Goal: Information Seeking & Learning: Learn about a topic

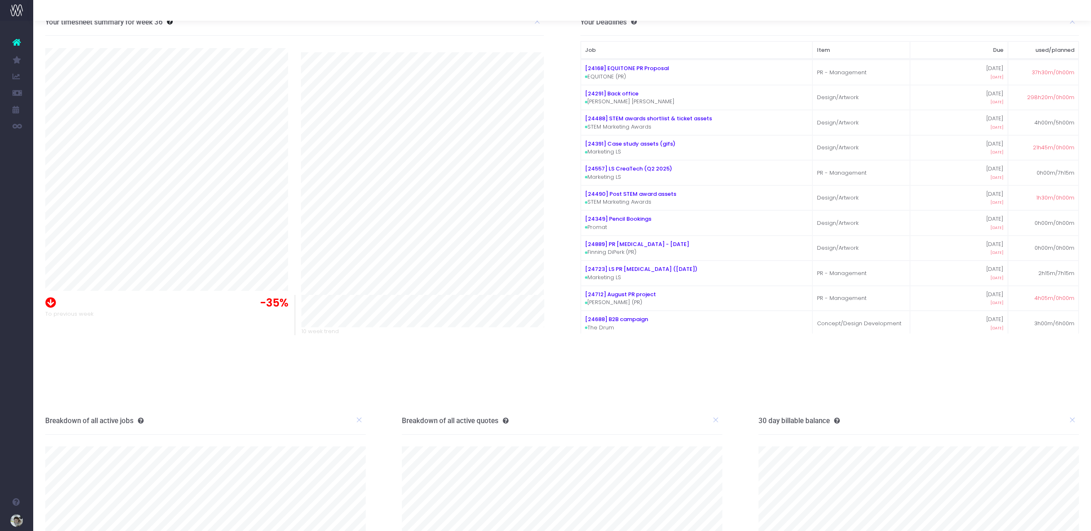
scroll to position [12, 0]
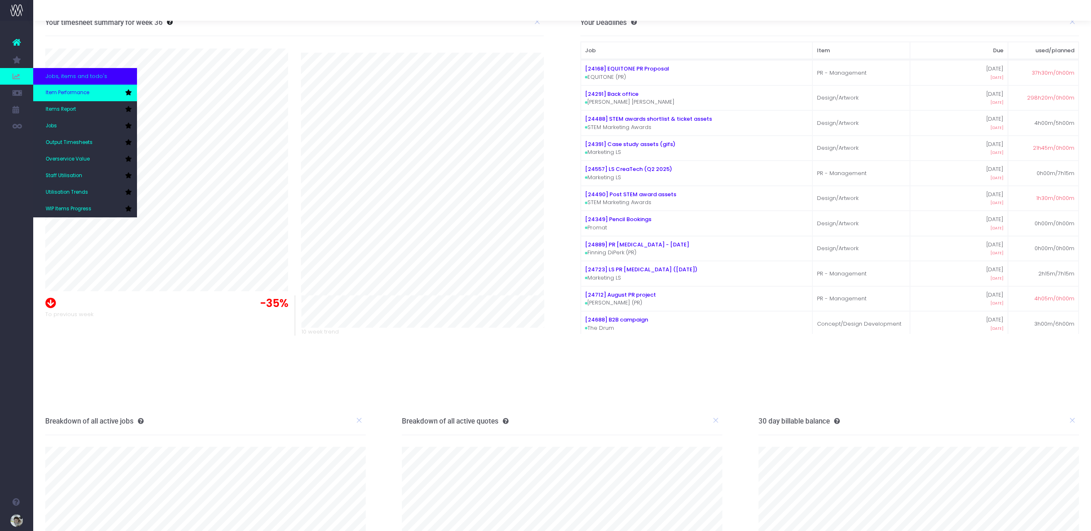
click at [63, 92] on span "Item Performance" at bounding box center [68, 92] width 44 height 7
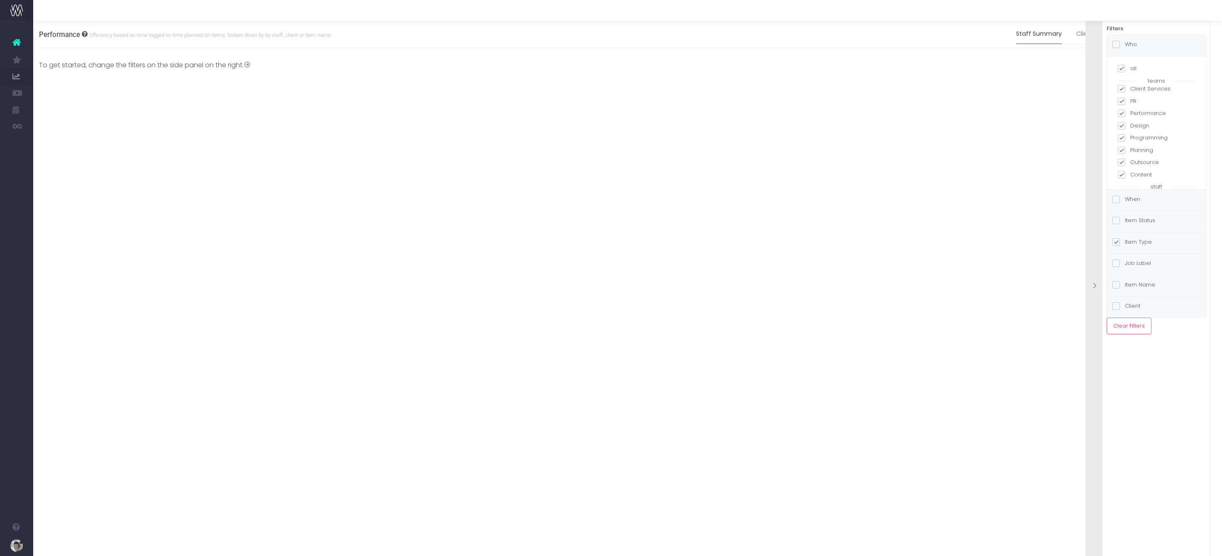
click at [1090, 67] on span at bounding box center [1121, 68] width 7 height 7
click at [1090, 67] on input "all" at bounding box center [1132, 66] width 5 height 5
checkbox input "false"
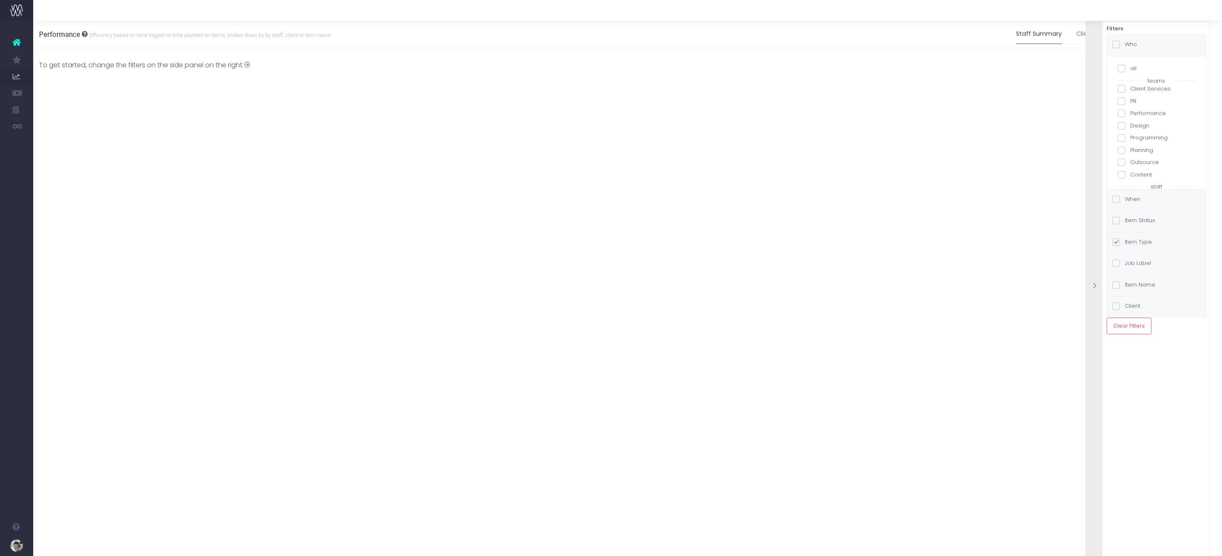
checkbox input "false"
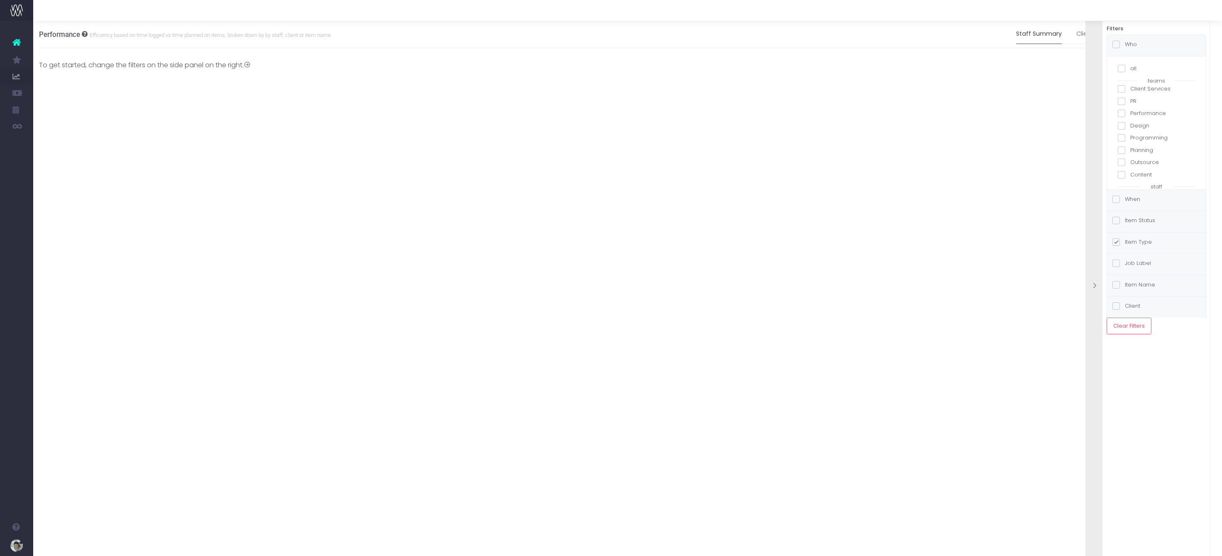
checkbox input "false"
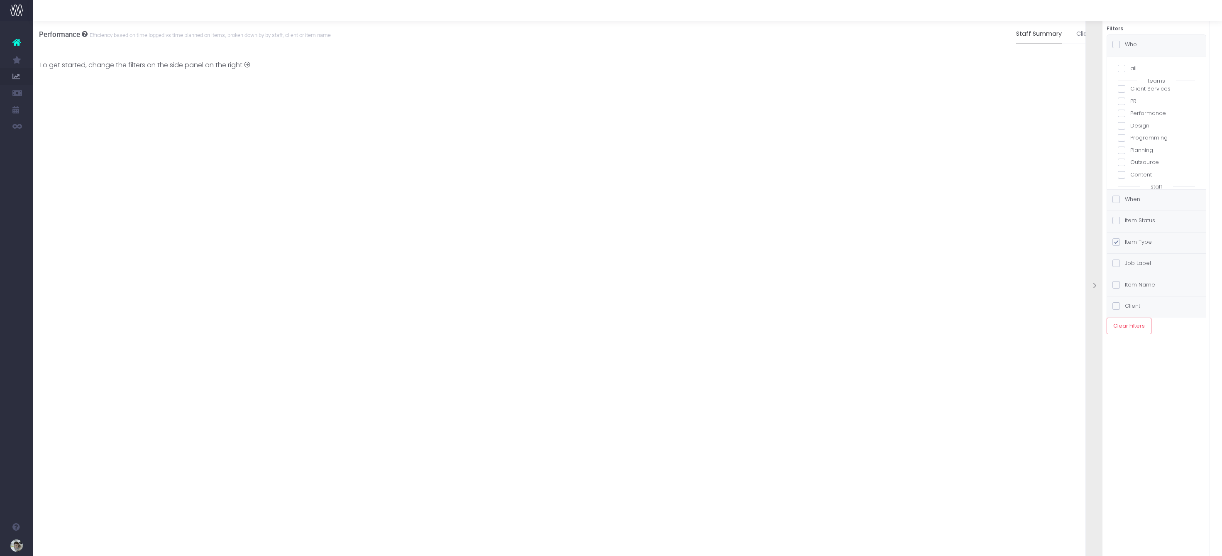
checkbox input "false"
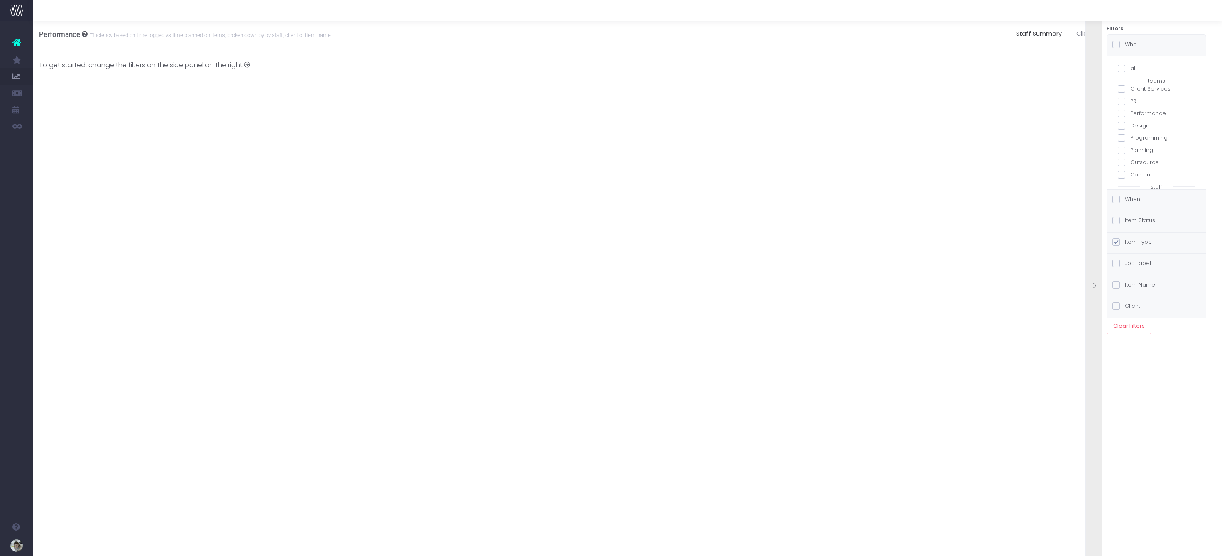
checkbox input "false"
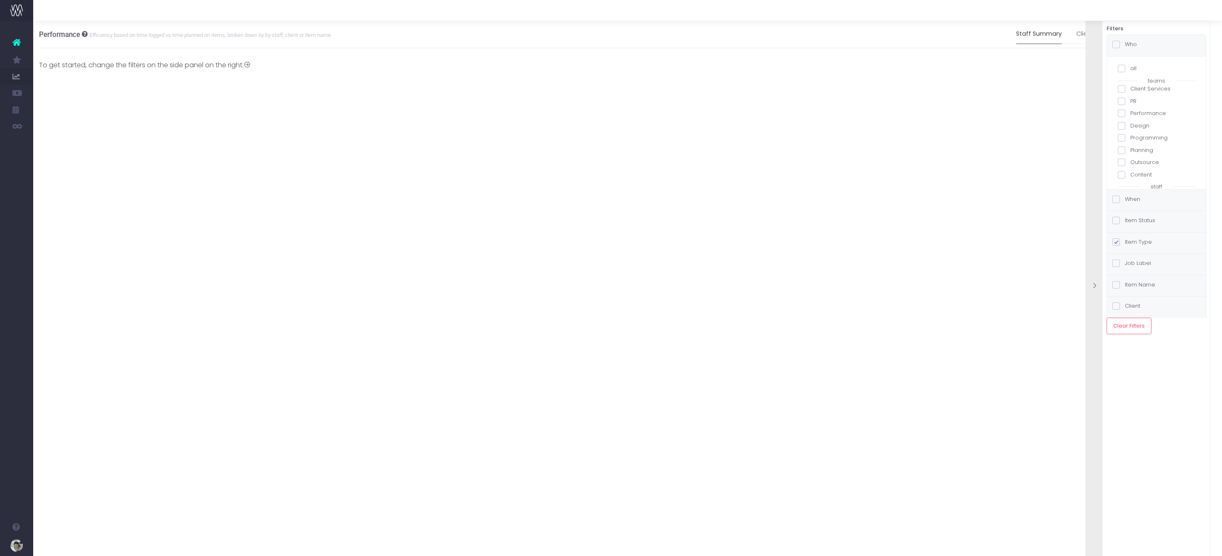
checkbox input "false"
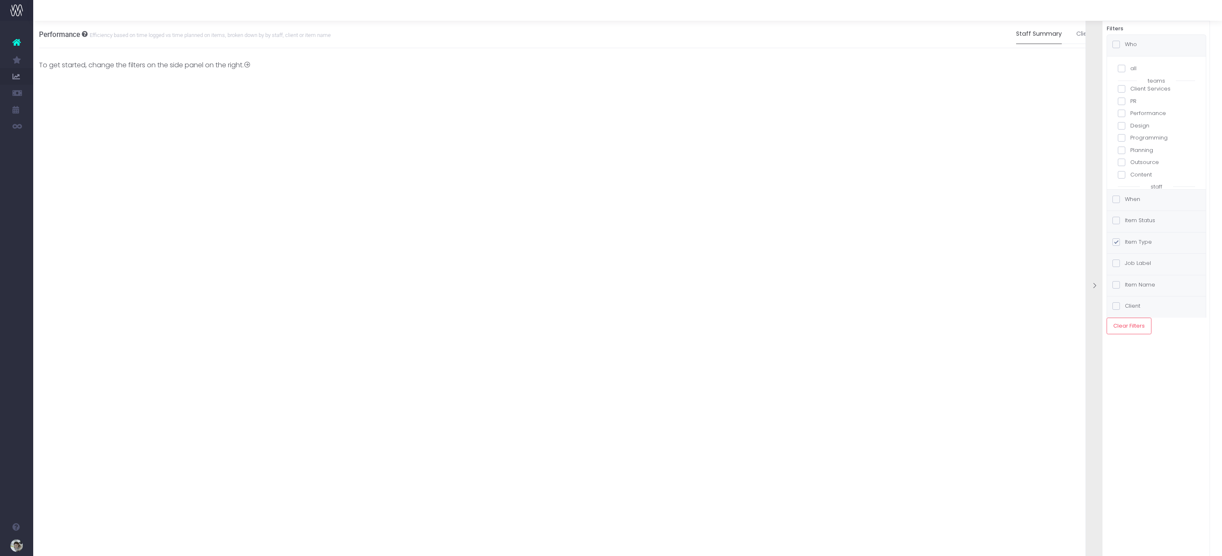
checkbox input "false"
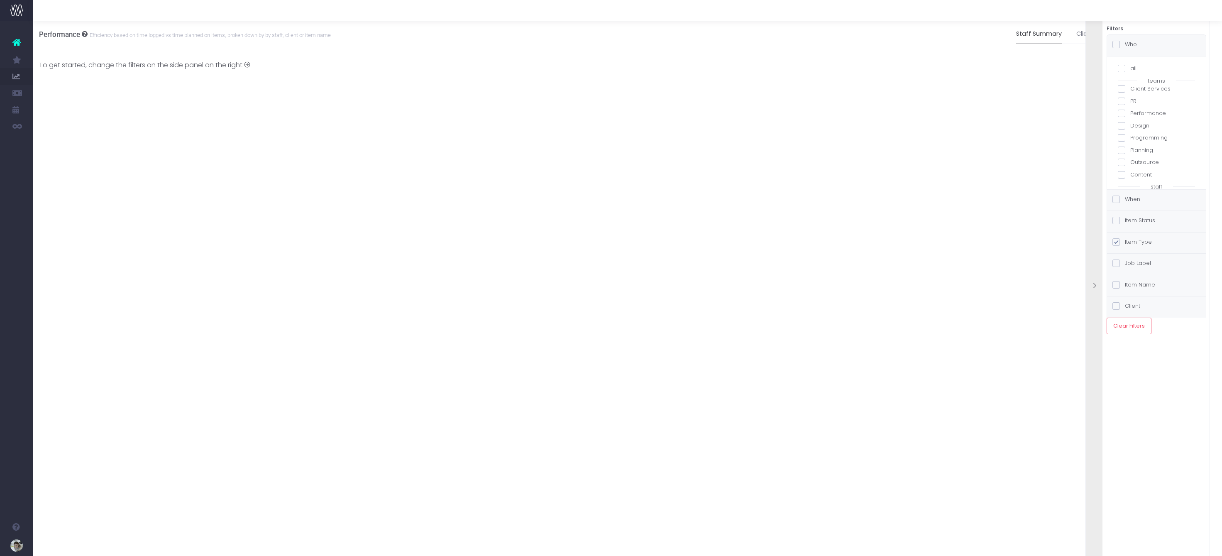
checkbox input "false"
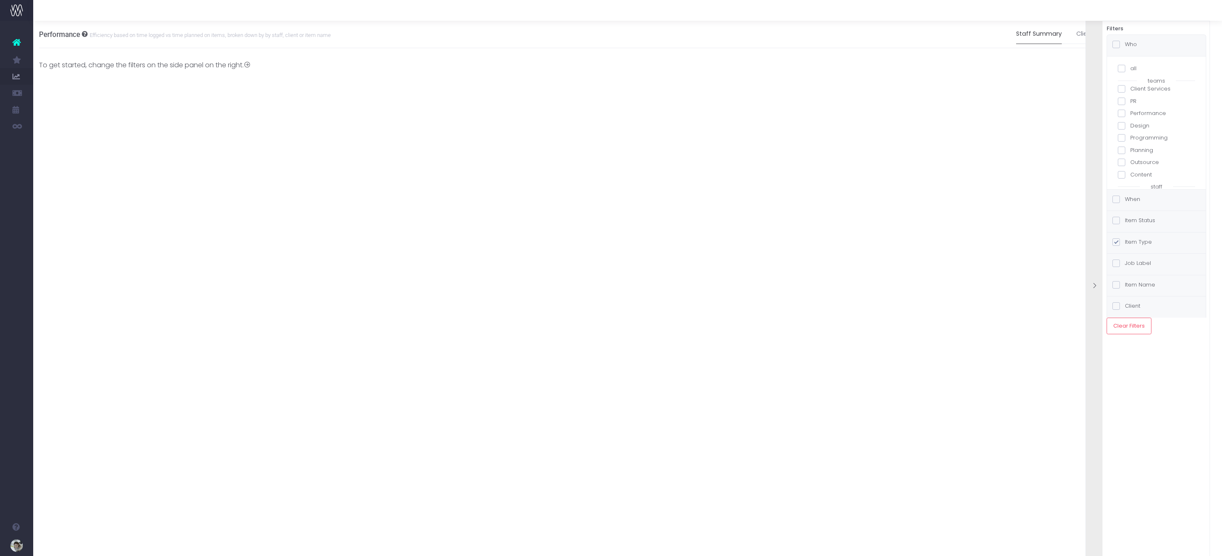
checkbox input "false"
click at [1090, 126] on span at bounding box center [1121, 125] width 7 height 7
click at [1090, 126] on input "Design" at bounding box center [1132, 124] width 5 height 5
checkbox input "true"
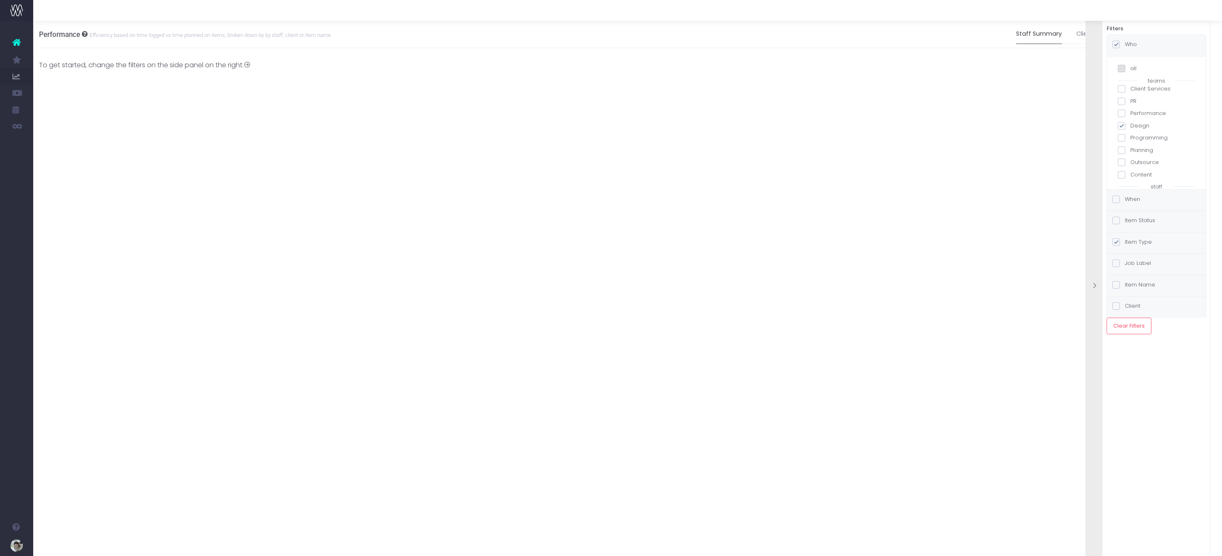
checkbox input "true"
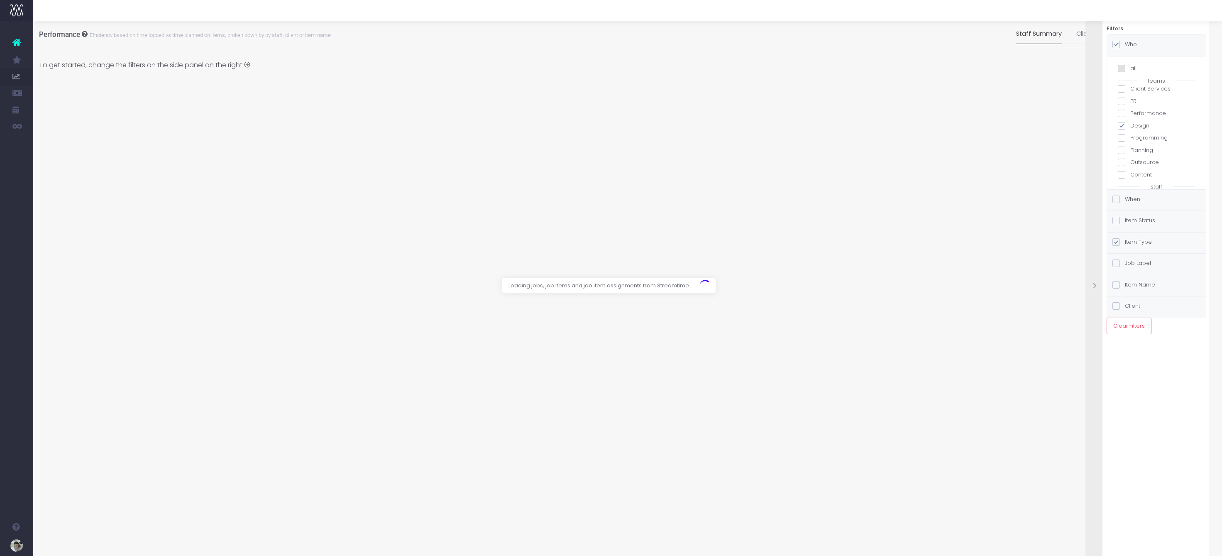
click at [1090, 125] on span at bounding box center [1121, 125] width 7 height 7
click at [1090, 125] on input "Design" at bounding box center [1132, 124] width 5 height 5
checkbox input "false"
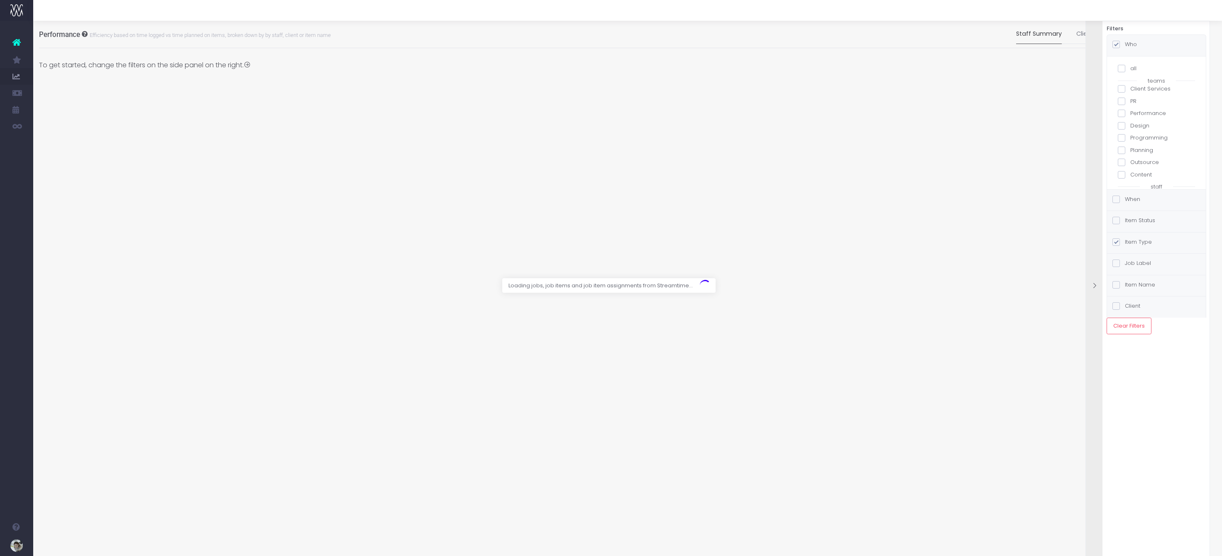
checkbox input "false"
drag, startPoint x: 1120, startPoint y: 150, endPoint x: 1135, endPoint y: 163, distance: 19.4
click at [1090, 150] on span at bounding box center [1121, 150] width 7 height 7
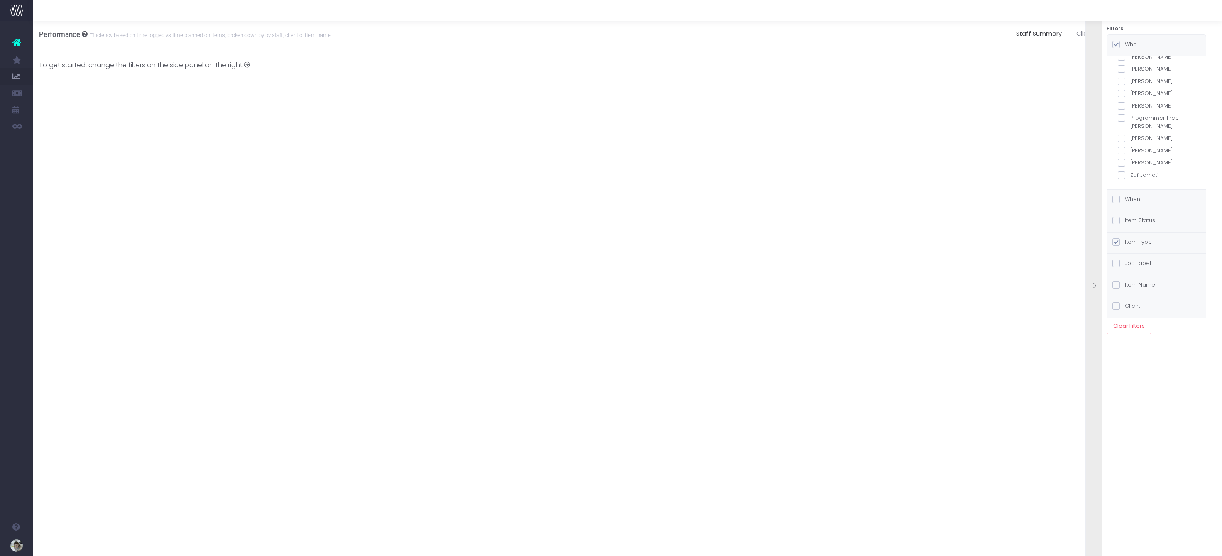
click at [1090, 150] on input "[PERSON_NAME]" at bounding box center [1132, 148] width 5 height 5
checkbox input "true"
click at [1090, 199] on label "When" at bounding box center [1126, 199] width 28 height 8
click at [1090, 199] on input "When" at bounding box center [1127, 197] width 5 height 5
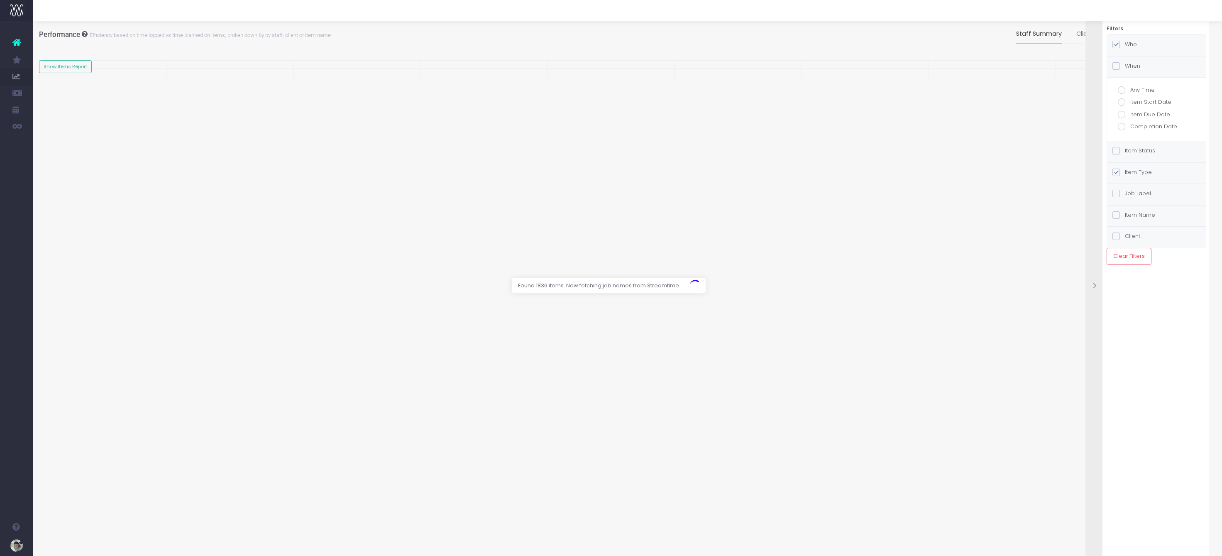
click at [1090, 89] on span at bounding box center [1121, 89] width 7 height 7
click at [1090, 89] on input "Any Time" at bounding box center [1132, 88] width 5 height 5
radio input "true"
checkbox input "true"
click at [1090, 149] on label "Item Status" at bounding box center [1133, 150] width 43 height 8
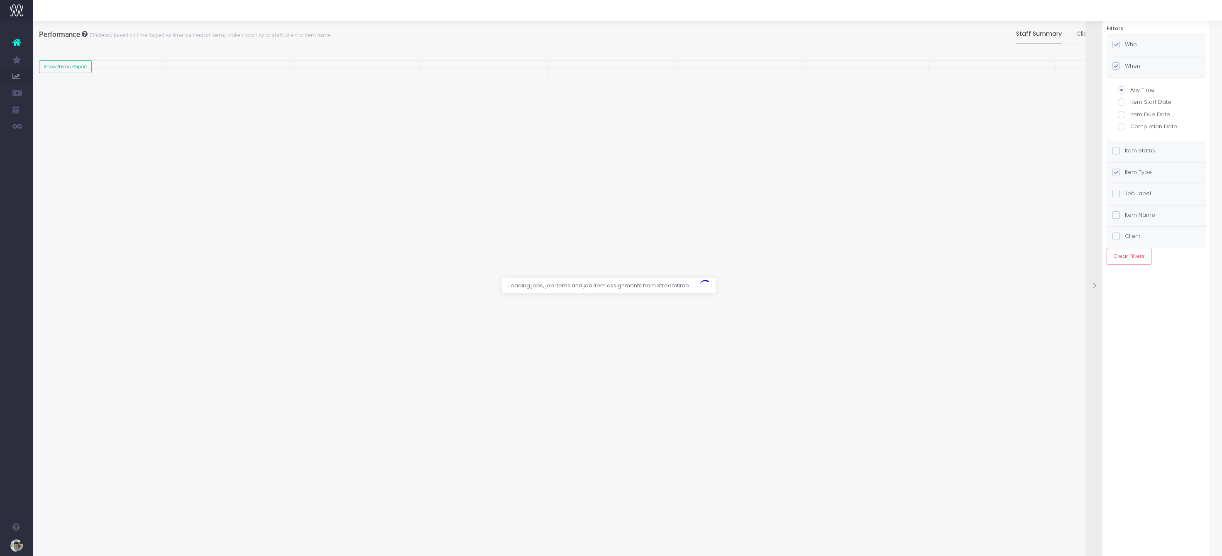
click at [1090, 149] on input "Item Status" at bounding box center [1127, 148] width 5 height 5
click at [1090, 167] on label "Item Type" at bounding box center [1131, 165] width 39 height 8
click at [1090, 166] on input "Item Type" at bounding box center [1127, 163] width 5 height 5
click at [1090, 242] on label "Job Label" at bounding box center [1131, 243] width 39 height 8
click at [1090, 242] on input "Job Label" at bounding box center [1127, 241] width 5 height 5
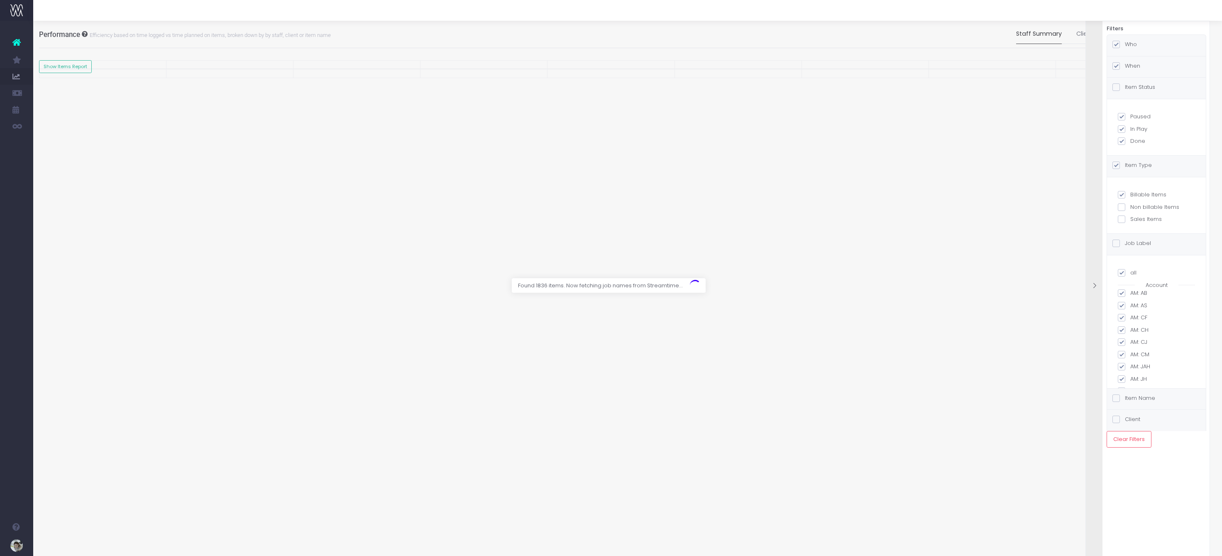
click at [1090, 398] on label "Item Name" at bounding box center [1133, 398] width 43 height 8
click at [1090, 398] on input "Item Name" at bounding box center [1127, 396] width 5 height 5
click at [1090, 408] on label "Client" at bounding box center [1126, 411] width 28 height 8
click at [1090, 408] on input "Client" at bounding box center [1127, 409] width 5 height 5
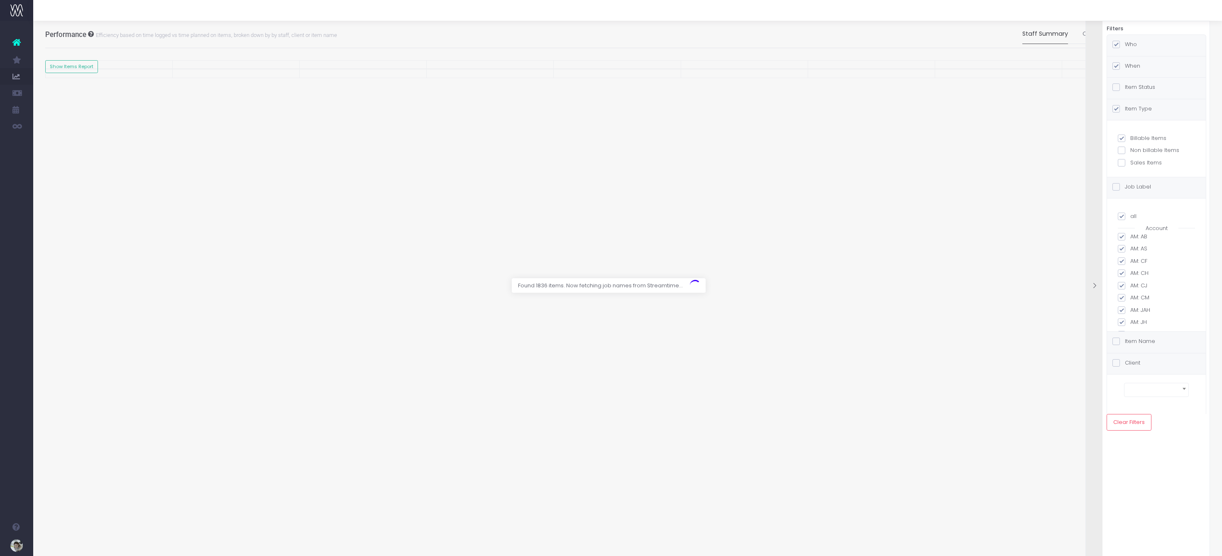
click at [1090, 63] on label "When" at bounding box center [1126, 66] width 28 height 8
click at [1090, 63] on input "When" at bounding box center [1127, 64] width 5 height 5
click at [1090, 104] on span at bounding box center [1121, 101] width 7 height 7
click at [1090, 103] on input "Item Start Date" at bounding box center [1132, 100] width 5 height 5
radio input "true"
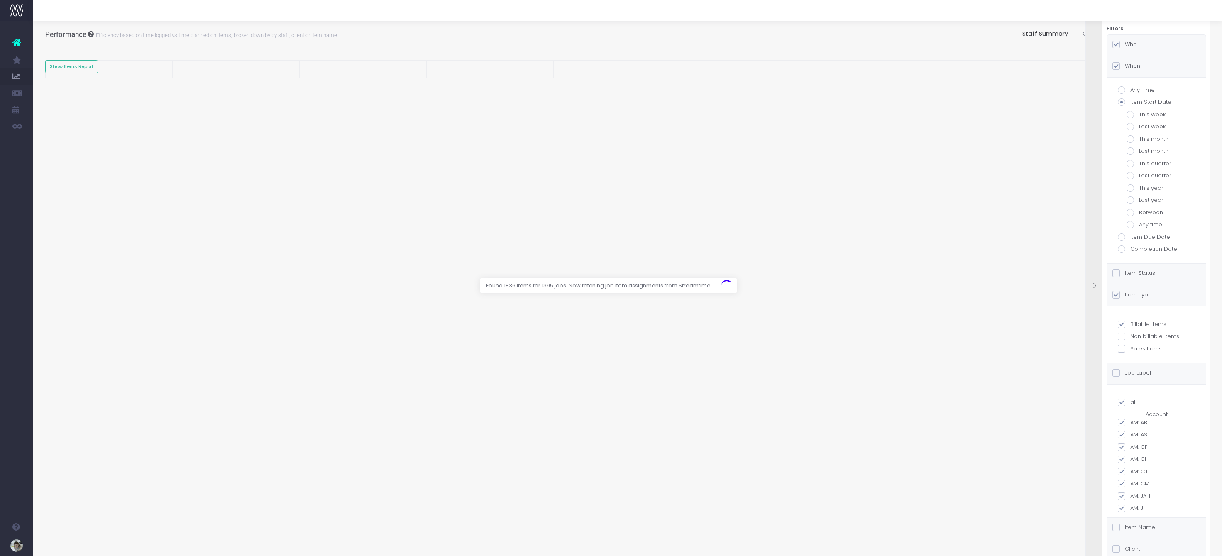
click at [1090, 212] on span at bounding box center [1129, 212] width 7 height 7
click at [1090, 212] on input "Between" at bounding box center [1141, 210] width 5 height 5
radio input "true"
click at [1090, 251] on input "text" at bounding box center [1156, 249] width 60 height 17
click at [1090, 248] on input "text" at bounding box center [1156, 249] width 60 height 17
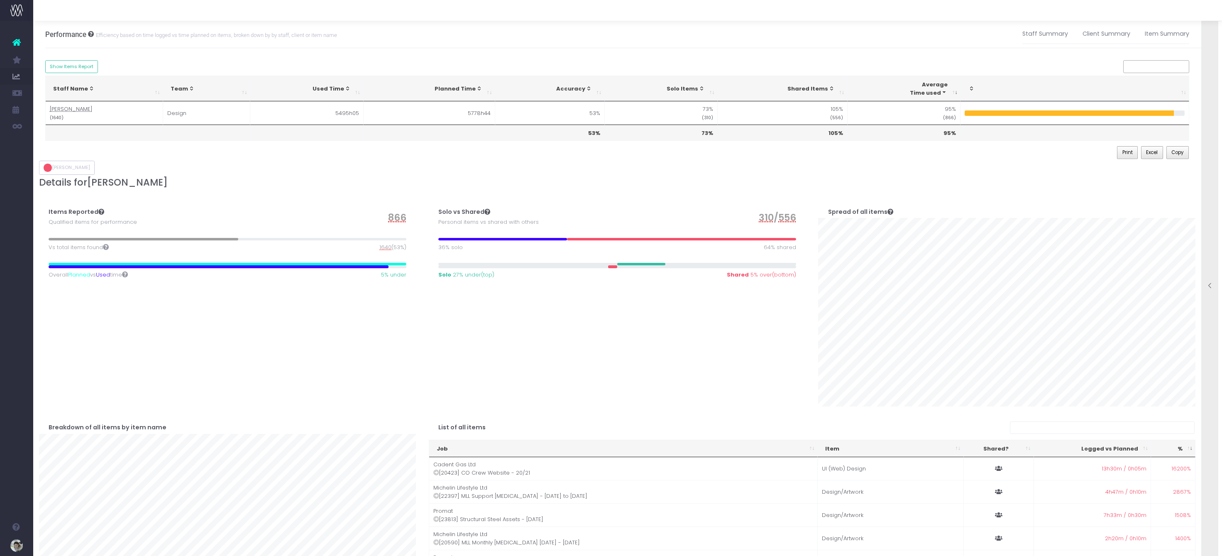
click at [1090, 286] on icon at bounding box center [1209, 285] width 7 height 7
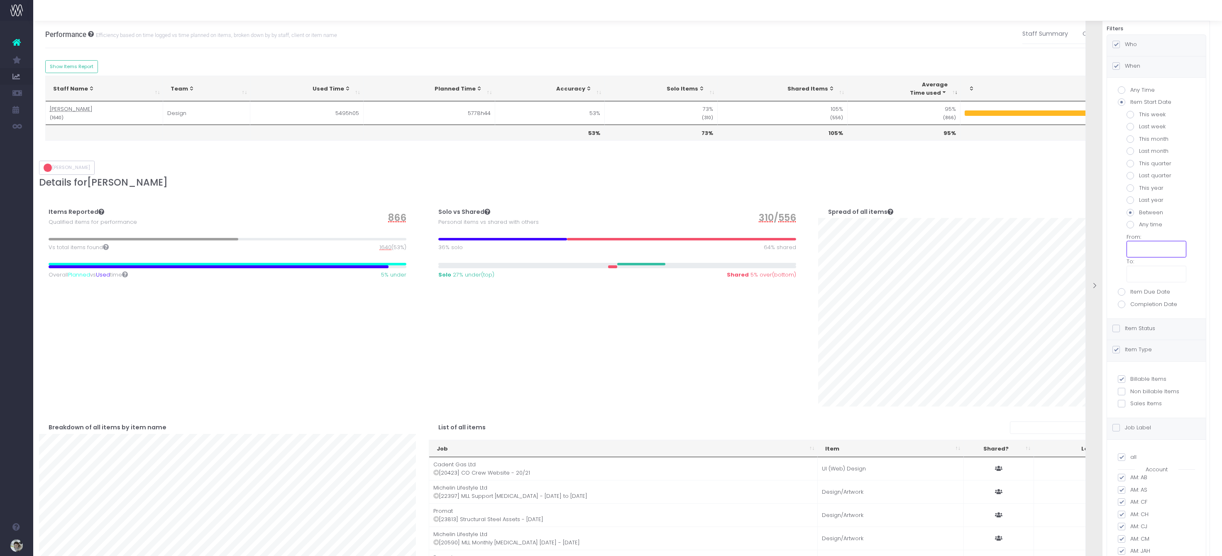
click at [1090, 243] on input "text" at bounding box center [1156, 249] width 60 height 17
click at [1090, 268] on th "September 2025" at bounding box center [1181, 267] width 73 height 12
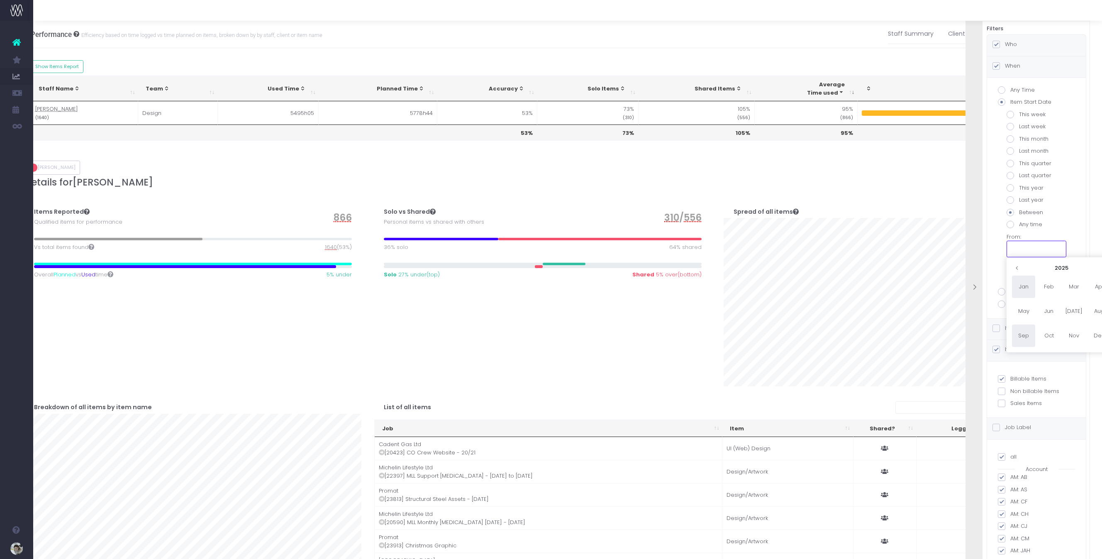
scroll to position [0, 29]
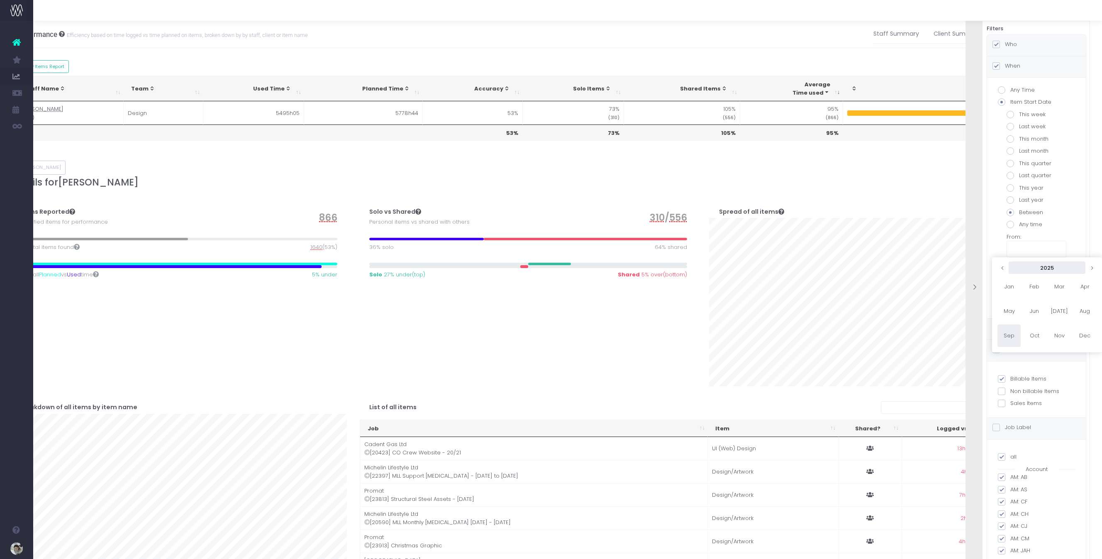
click at [1044, 266] on th "2025" at bounding box center [1047, 267] width 77 height 12
click at [1056, 315] on span "2024" at bounding box center [1048, 311] width 23 height 22
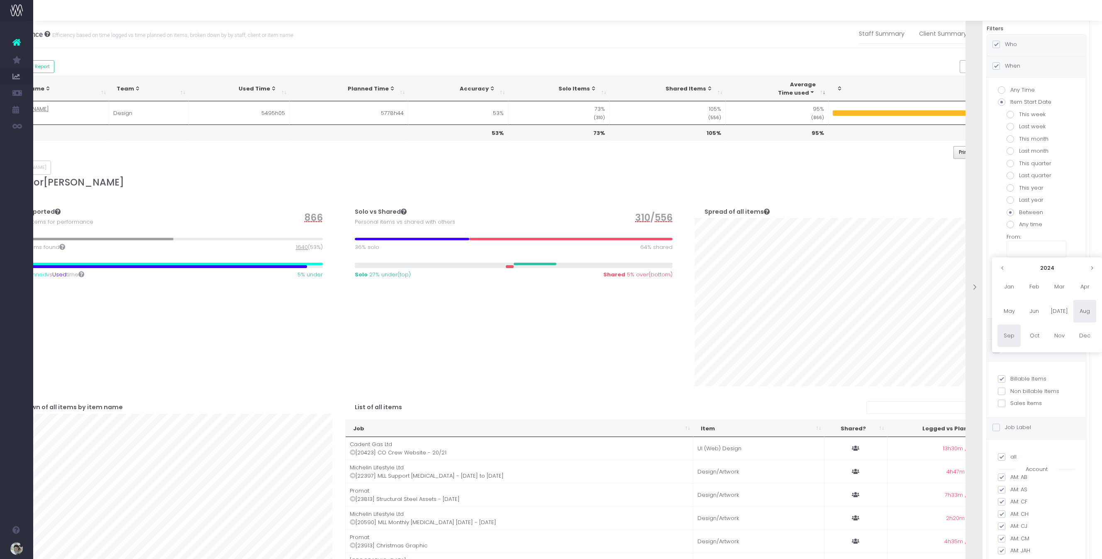
click at [1090, 309] on span "Aug" at bounding box center [1085, 311] width 23 height 22
click at [1019, 264] on th at bounding box center [1018, 267] width 15 height 12
click at [1059, 268] on th "July 2024" at bounding box center [1061, 267] width 73 height 12
click at [1028, 335] on span "Sep" at bounding box center [1023, 336] width 23 height 22
click at [1060, 306] on td "4" at bounding box center [1061, 305] width 15 height 12
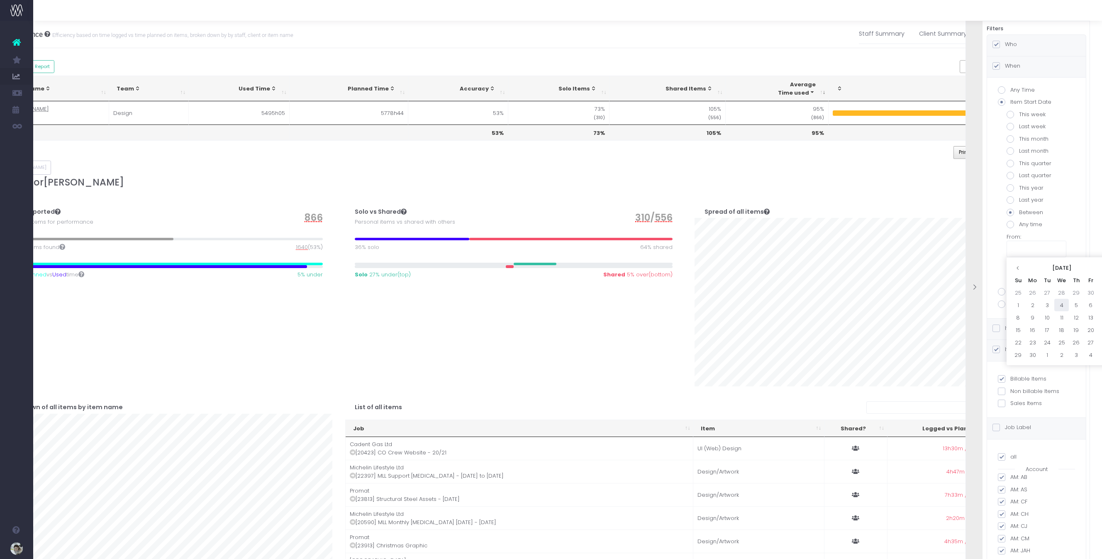
type input "09/04/2024"
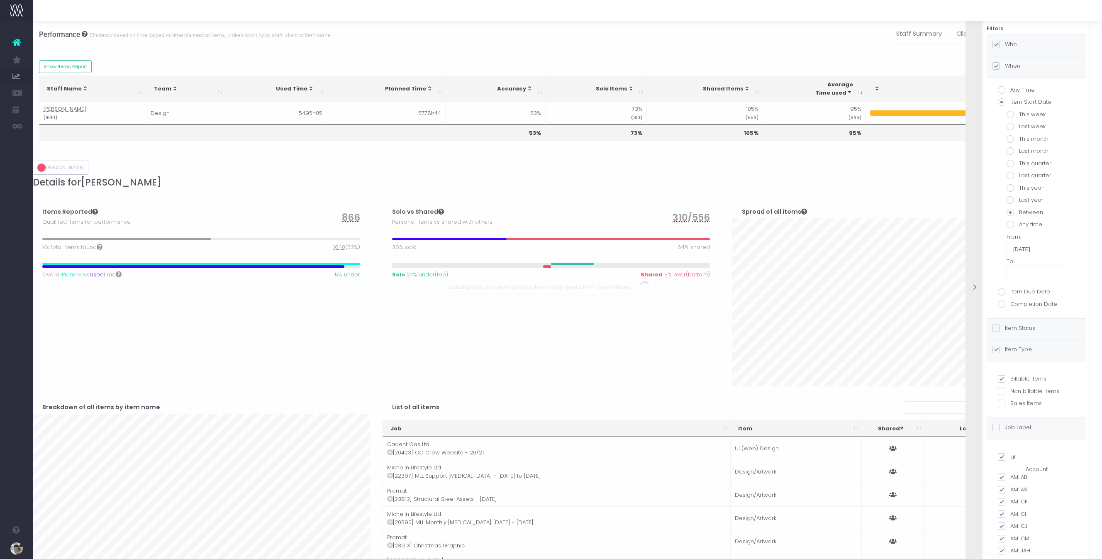
scroll to position [0, 6]
click at [1031, 277] on input "text" at bounding box center [1037, 274] width 60 height 17
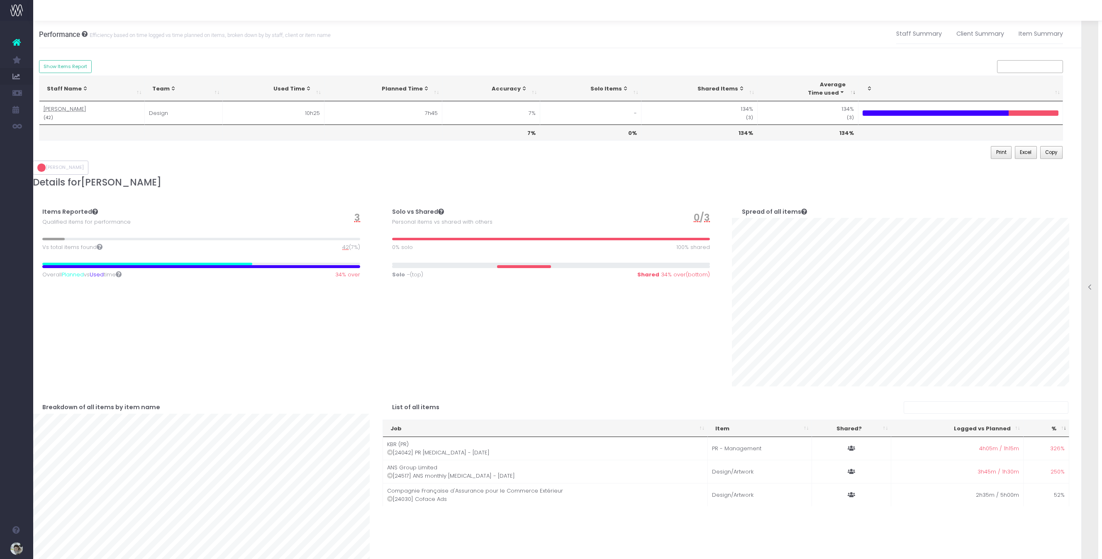
click at [1090, 288] on icon at bounding box center [1090, 287] width 7 height 7
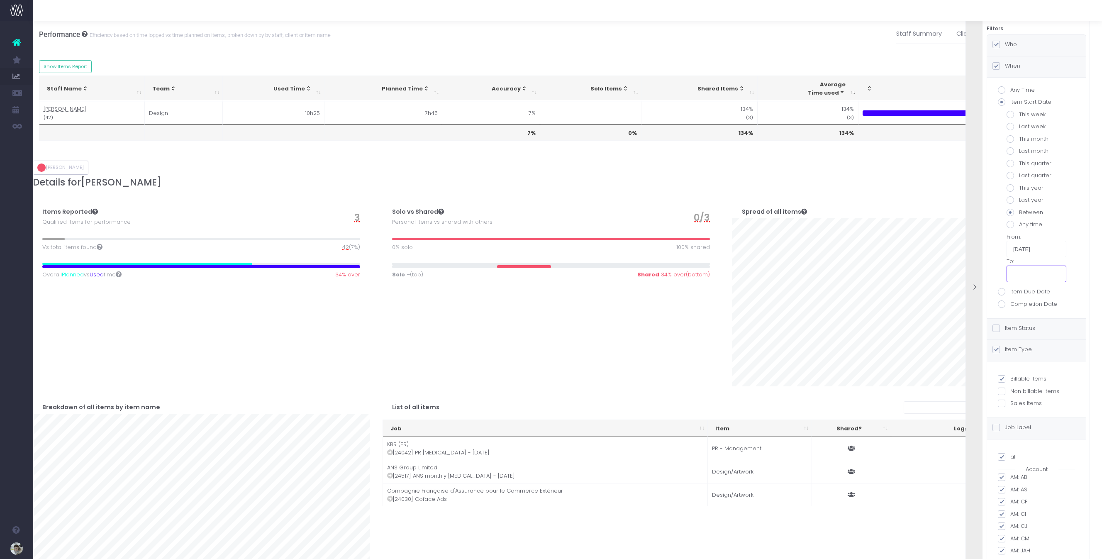
click at [1025, 275] on input "text" at bounding box center [1037, 274] width 60 height 17
click at [1073, 314] on td "4" at bounding box center [1076, 317] width 15 height 12
type input "09/04/2025"
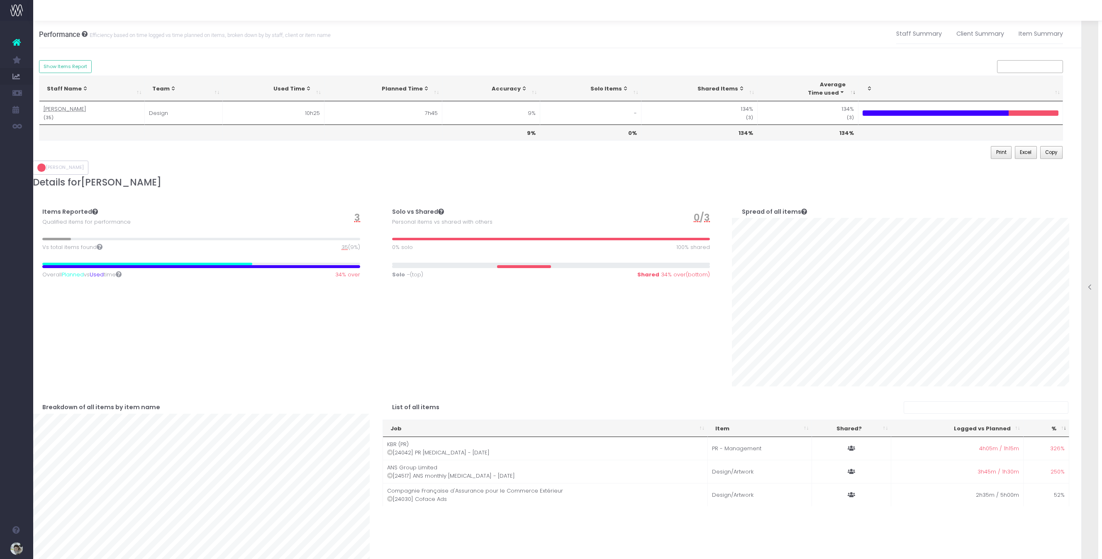
scroll to position [1, 6]
click at [1090, 287] on icon at bounding box center [1090, 287] width 7 height 7
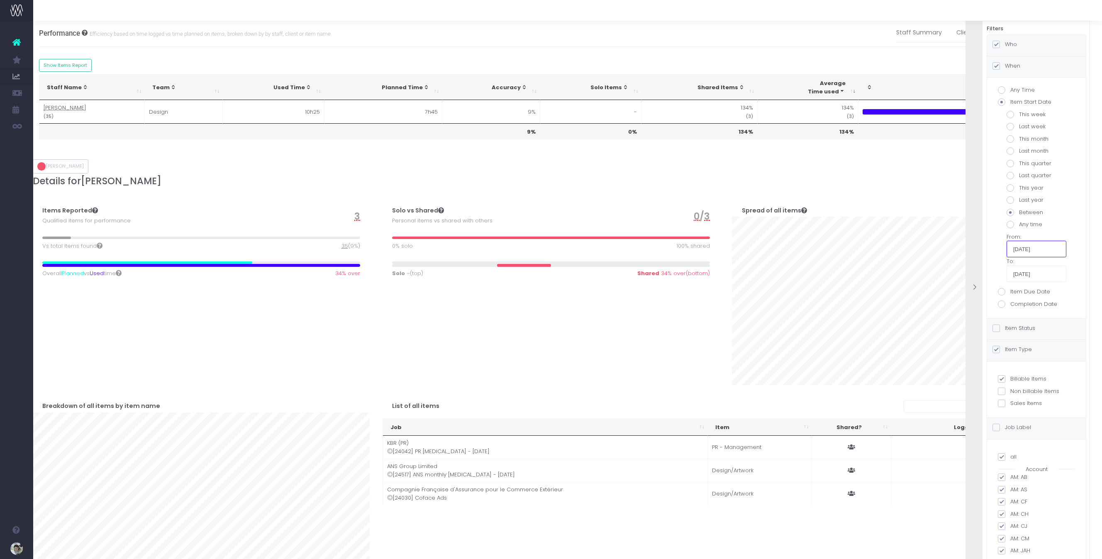
click at [1029, 251] on input "09/04/2024" at bounding box center [1037, 249] width 60 height 17
click at [1041, 248] on input "09/04/2024" at bounding box center [1037, 249] width 60 height 17
click at [1074, 224] on div "This week Last week This month Last month This quarter Last quarter This year L…" at bounding box center [1037, 196] width 90 height 172
click at [1020, 48] on div "Who" at bounding box center [1036, 45] width 99 height 21
click at [1001, 150] on span at bounding box center [1001, 150] width 7 height 7
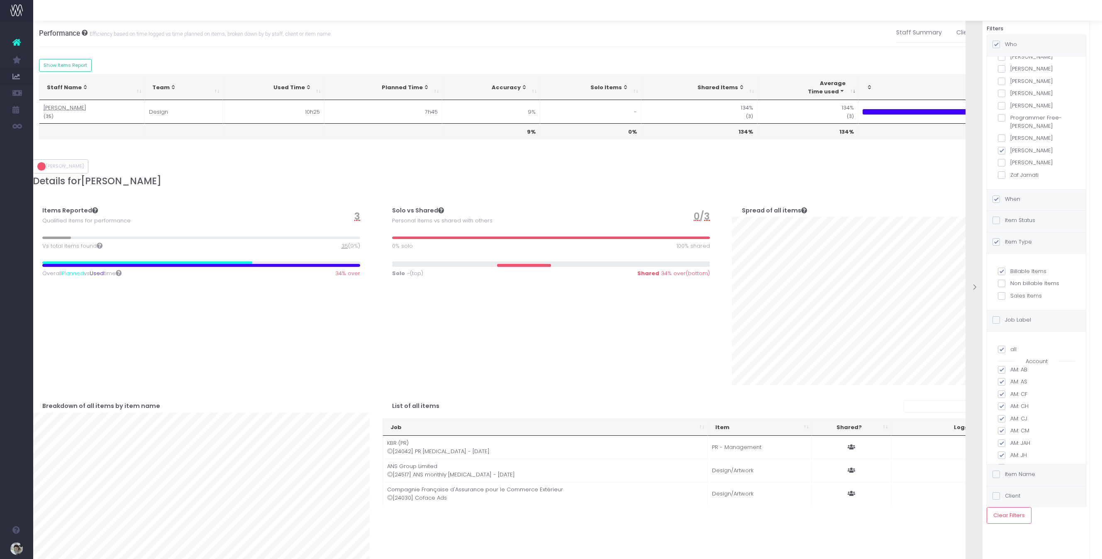
click at [1010, 150] on input "[PERSON_NAME]" at bounding box center [1012, 148] width 5 height 5
click at [1001, 149] on span at bounding box center [1001, 150] width 7 height 7
click at [1010, 149] on input "[PERSON_NAME]" at bounding box center [1012, 148] width 5 height 5
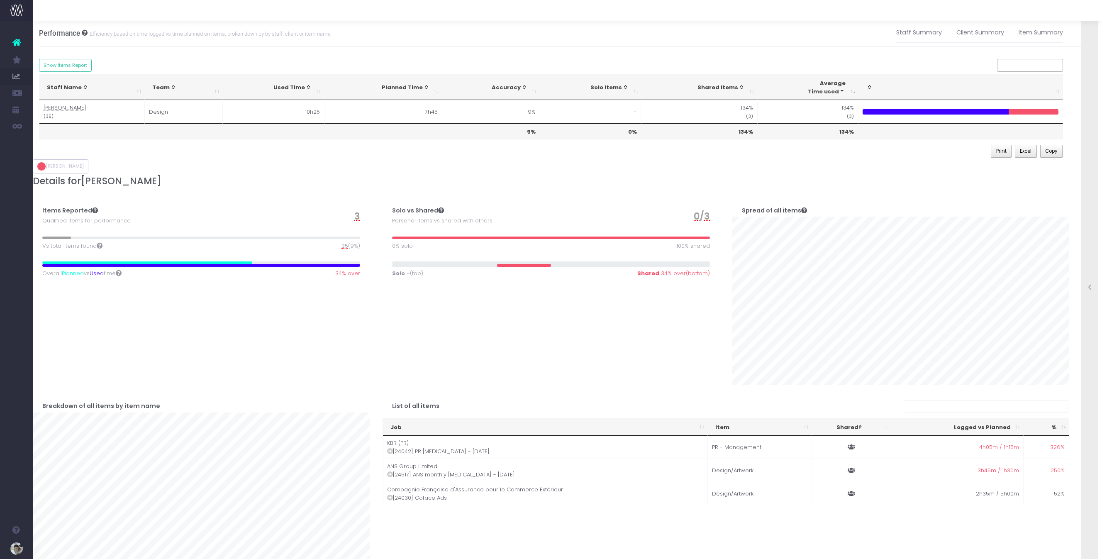
click at [1087, 290] on icon at bounding box center [1090, 287] width 7 height 7
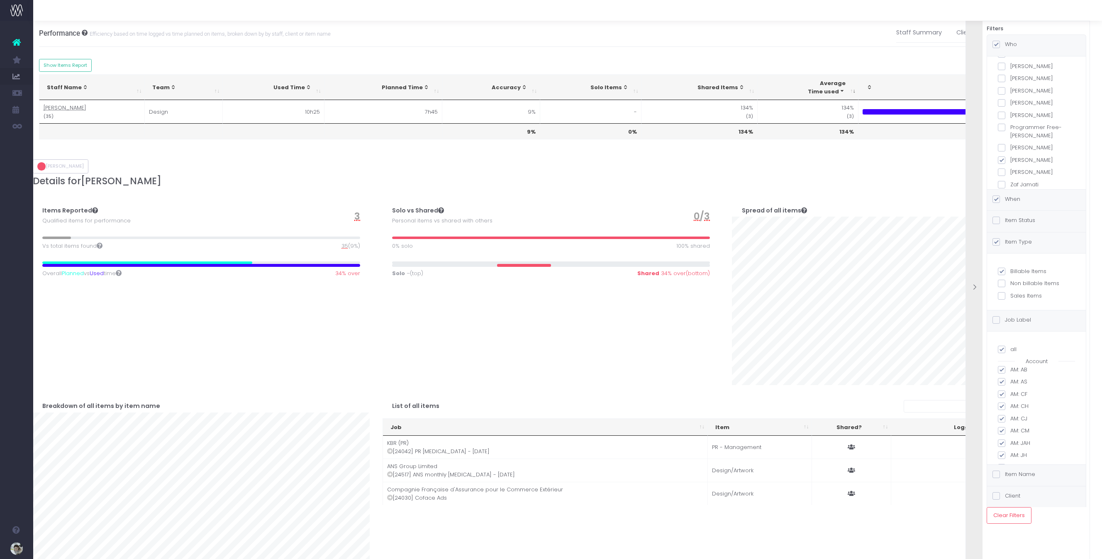
scroll to position [391, 0]
click at [1020, 222] on label "Item Status" at bounding box center [1014, 220] width 43 height 8
click at [1010, 222] on input "Item Status" at bounding box center [1007, 218] width 5 height 5
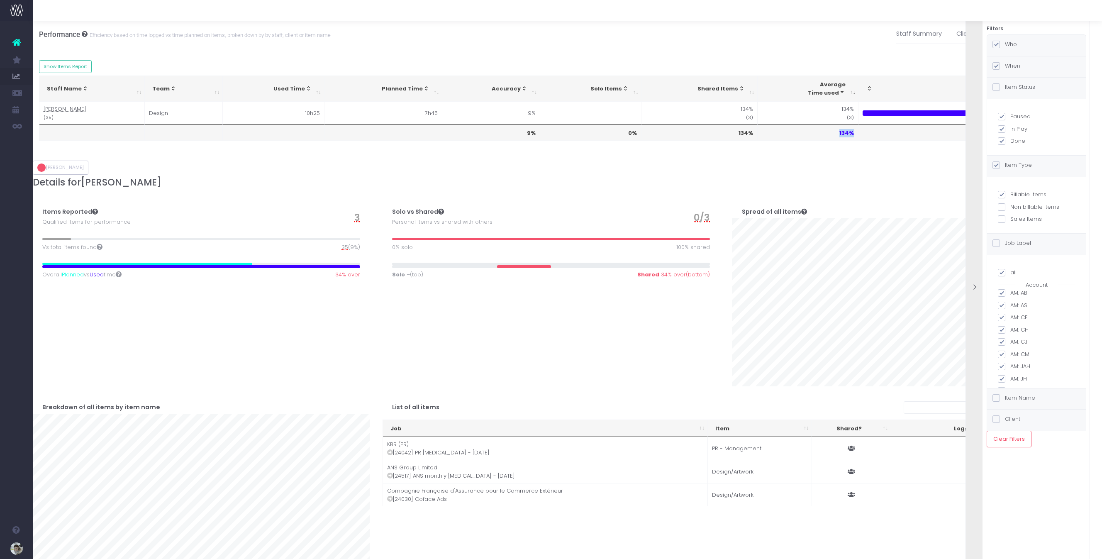
drag, startPoint x: 852, startPoint y: 133, endPoint x: 839, endPoint y: 134, distance: 13.7
click at [839, 134] on th "134%" at bounding box center [808, 132] width 101 height 16
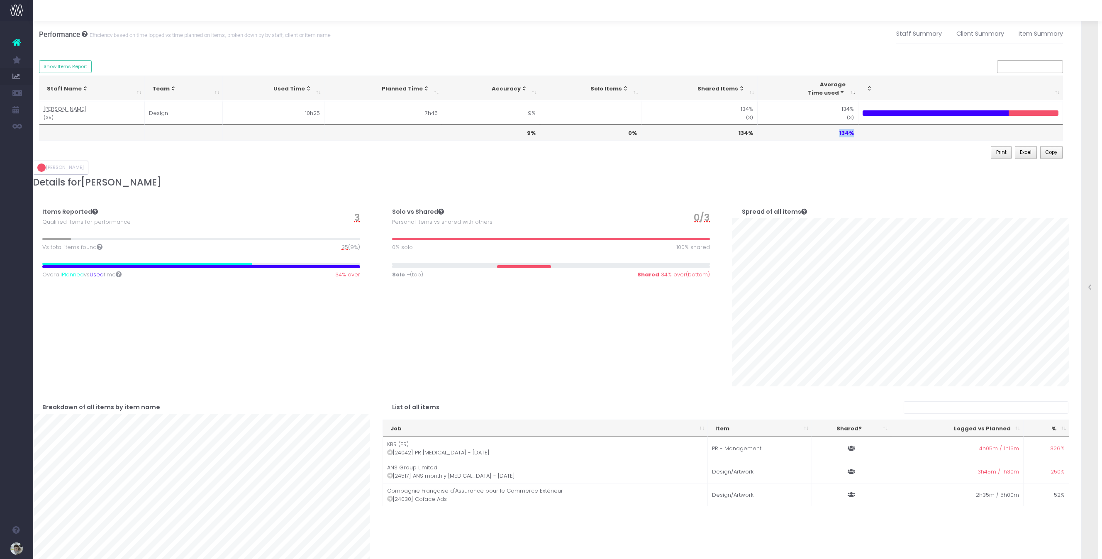
copy th "134%"
click at [1087, 288] on icon at bounding box center [1090, 287] width 7 height 7
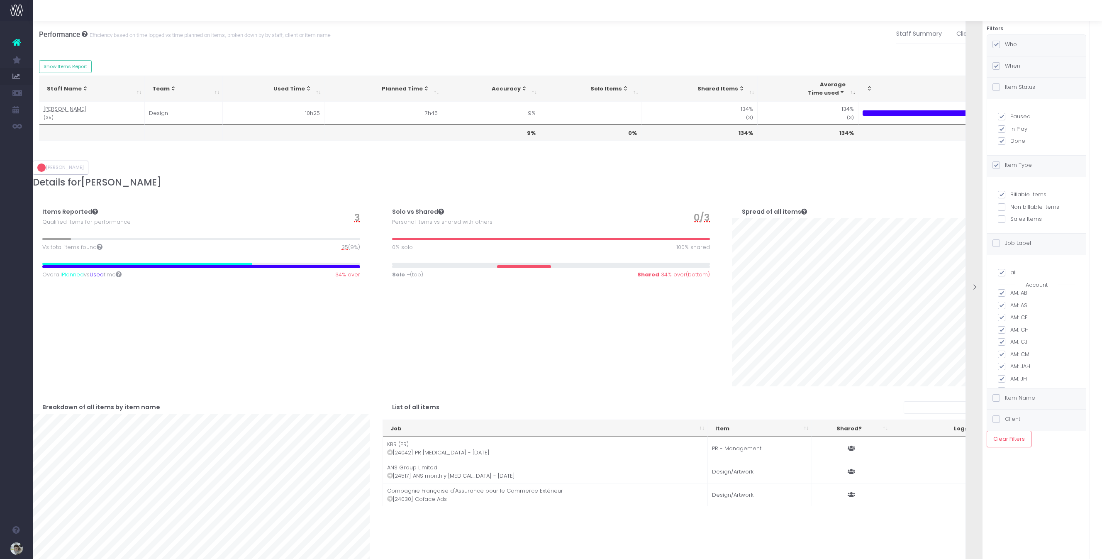
click at [1007, 44] on label "Who" at bounding box center [1005, 44] width 24 height 8
click at [1007, 44] on input "Who" at bounding box center [1007, 42] width 5 height 5
click at [1003, 150] on span at bounding box center [1001, 150] width 7 height 7
click at [1010, 150] on input "[PERSON_NAME]" at bounding box center [1012, 148] width 5 height 5
checkbox input "false"
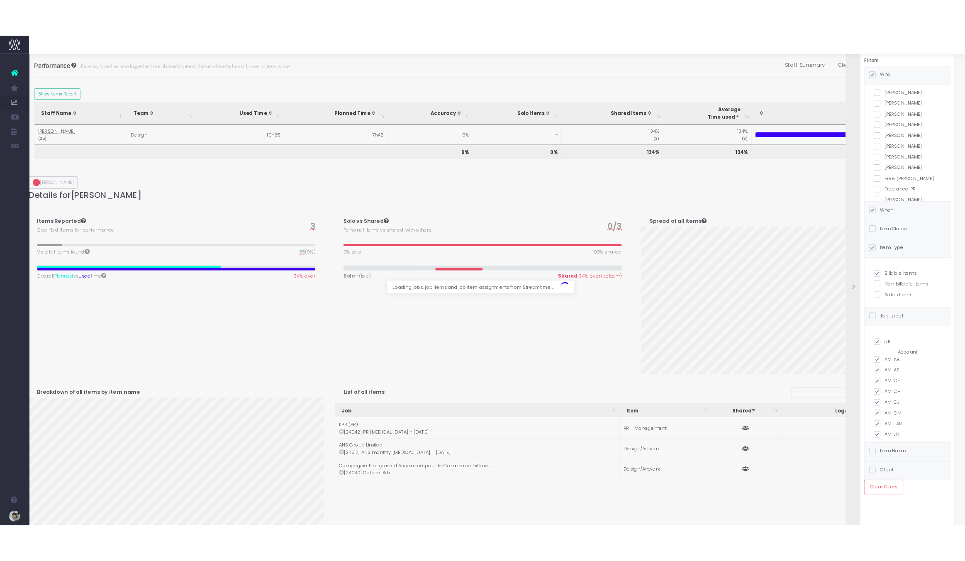
scroll to position [154, 0]
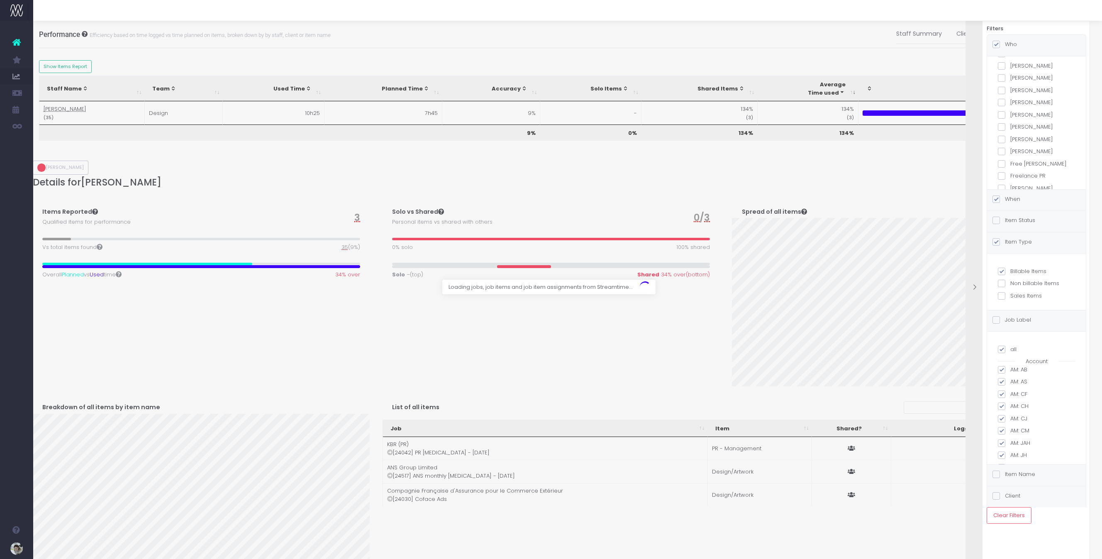
click at [1003, 119] on span at bounding box center [1001, 114] width 7 height 7
click at [1010, 116] on input "Chloe Powell" at bounding box center [1012, 113] width 5 height 5
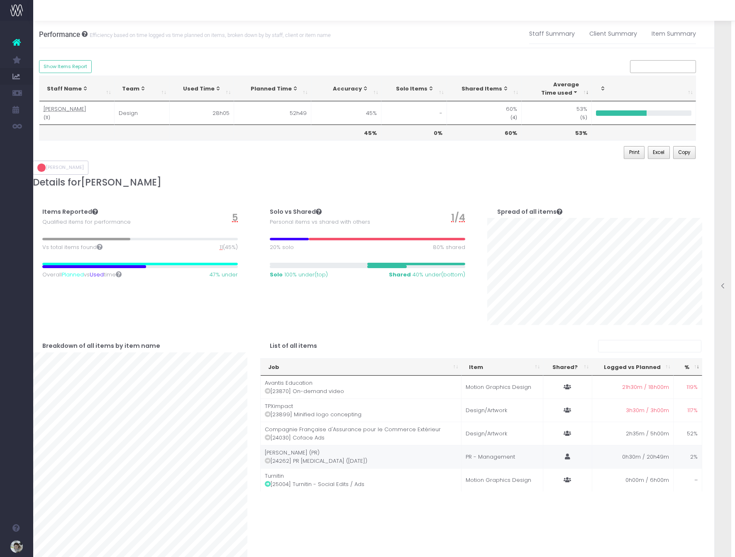
click at [565, 455] on icon at bounding box center [567, 457] width 5 height 6
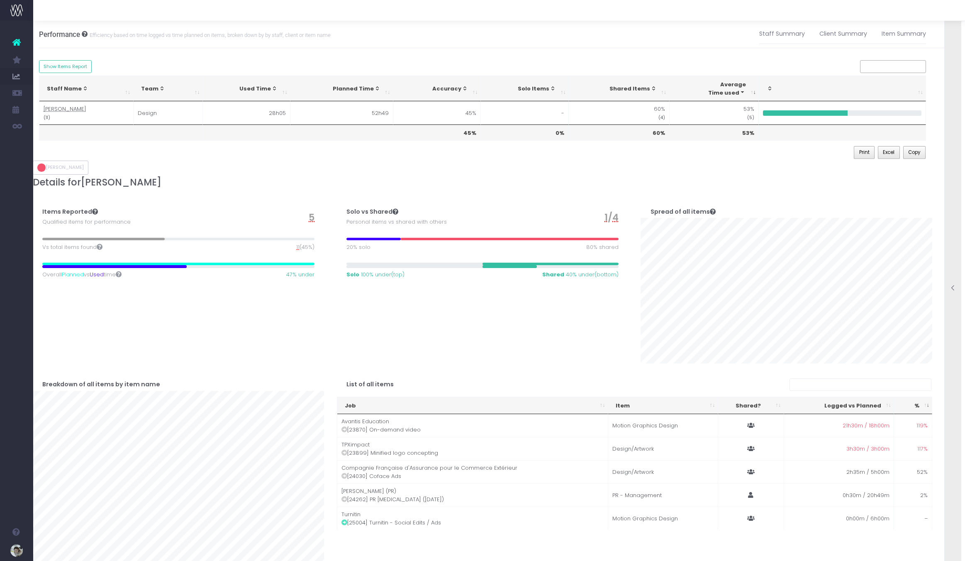
click at [950, 289] on icon at bounding box center [953, 288] width 7 height 7
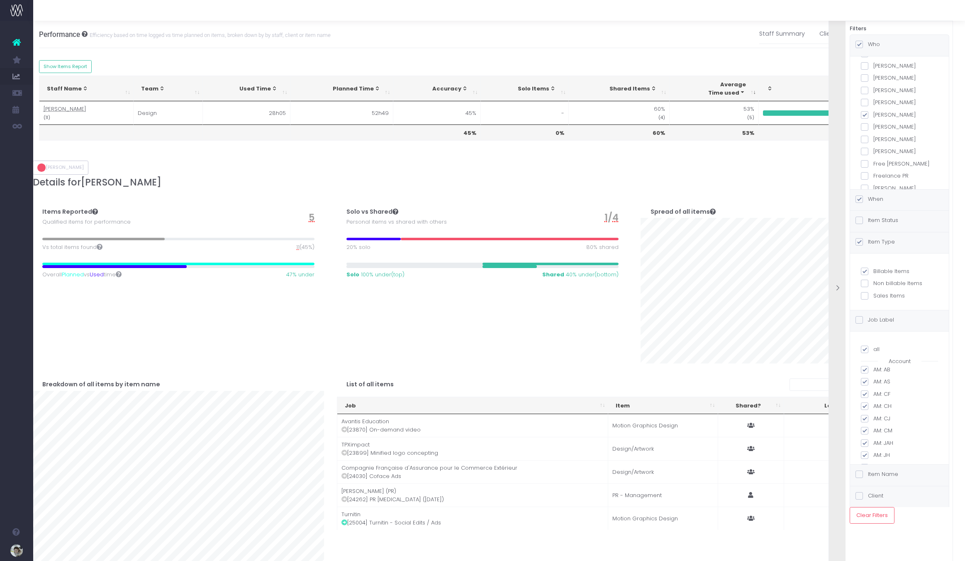
click at [866, 119] on span at bounding box center [864, 114] width 7 height 7
click at [874, 116] on input "Chloe Powell" at bounding box center [876, 113] width 5 height 5
checkbox input "false"
click at [866, 112] on span at bounding box center [864, 108] width 7 height 7
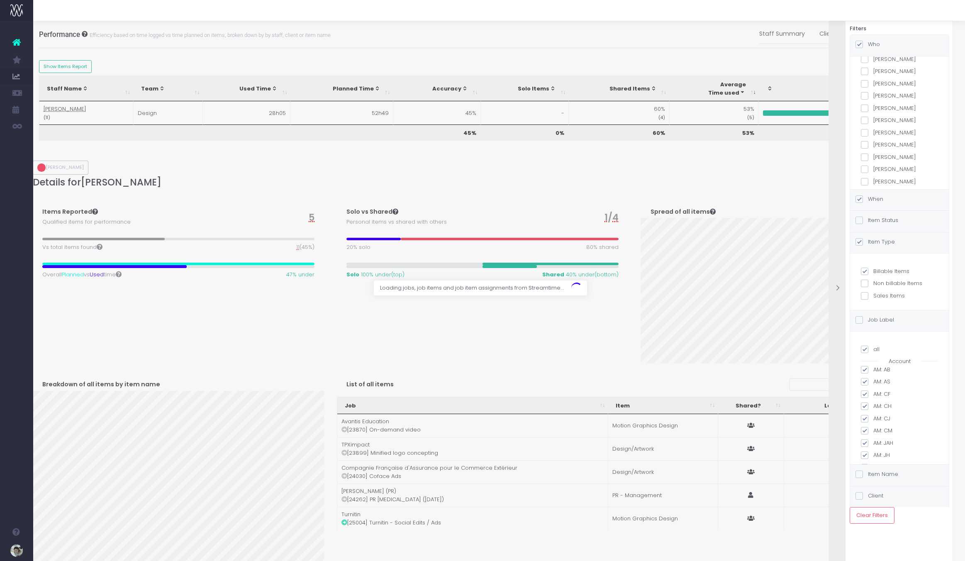
click at [874, 110] on input "Julian Watson" at bounding box center [876, 106] width 5 height 5
checkbox input "true"
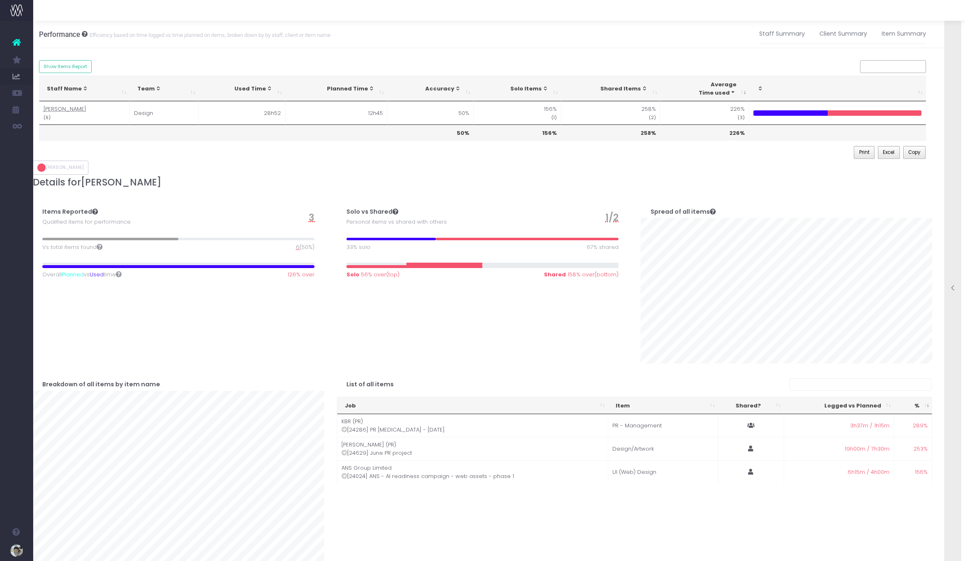
click at [957, 286] on div at bounding box center [953, 289] width 17 height 8
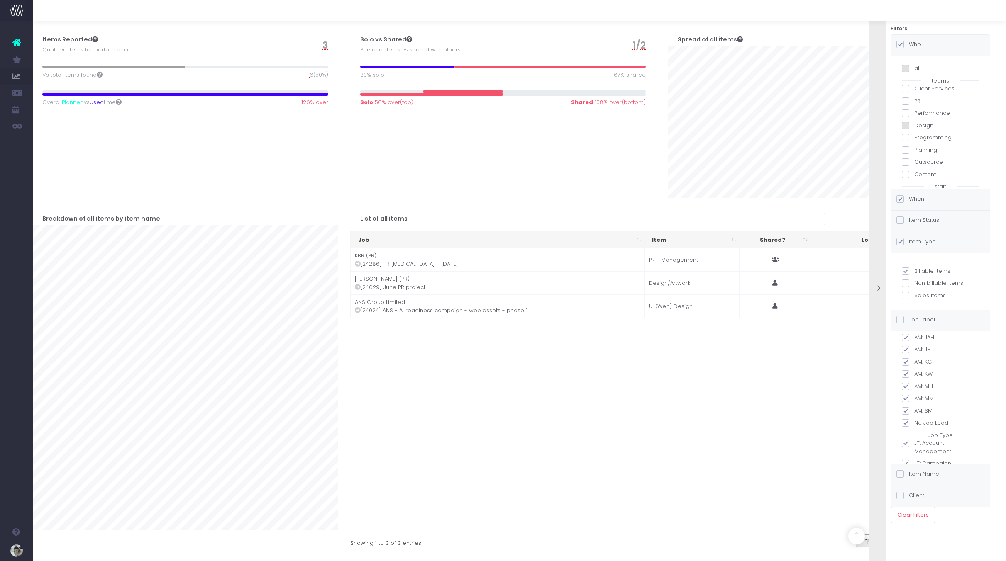
scroll to position [0, 0]
click at [920, 512] on button "Clear Filters" at bounding box center [913, 515] width 45 height 17
checkbox input "false"
checkbox input "true"
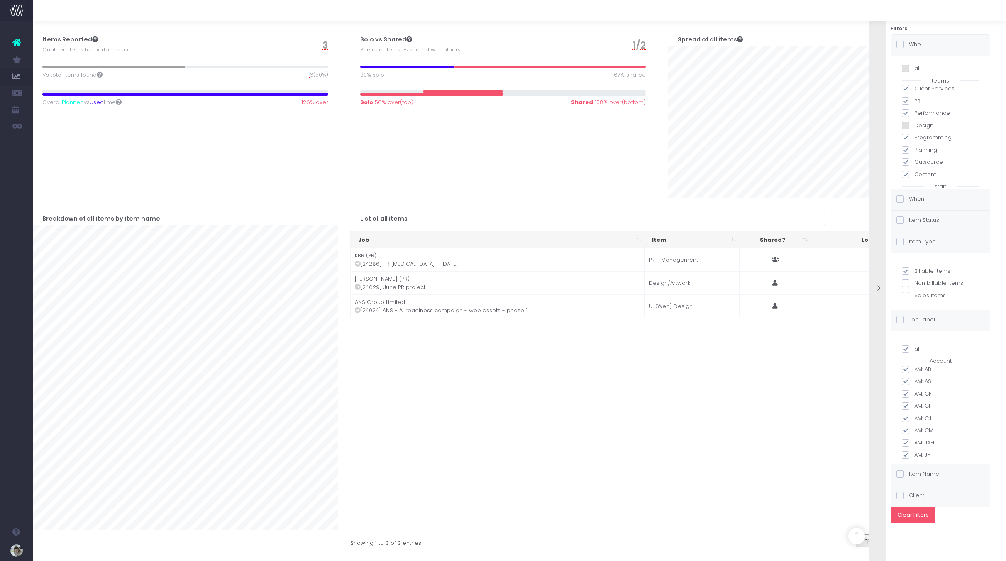
checkbox input "true"
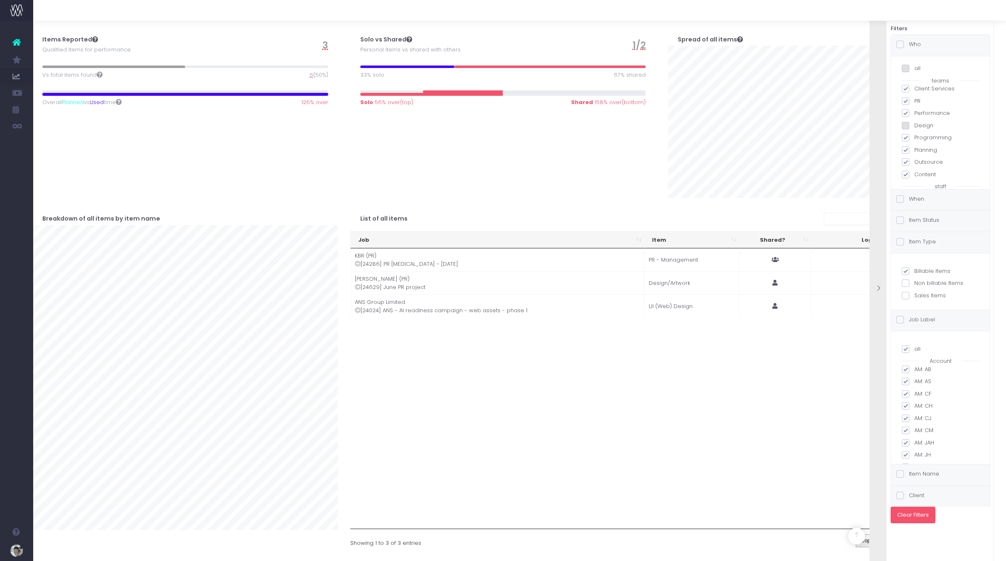
checkbox input "true"
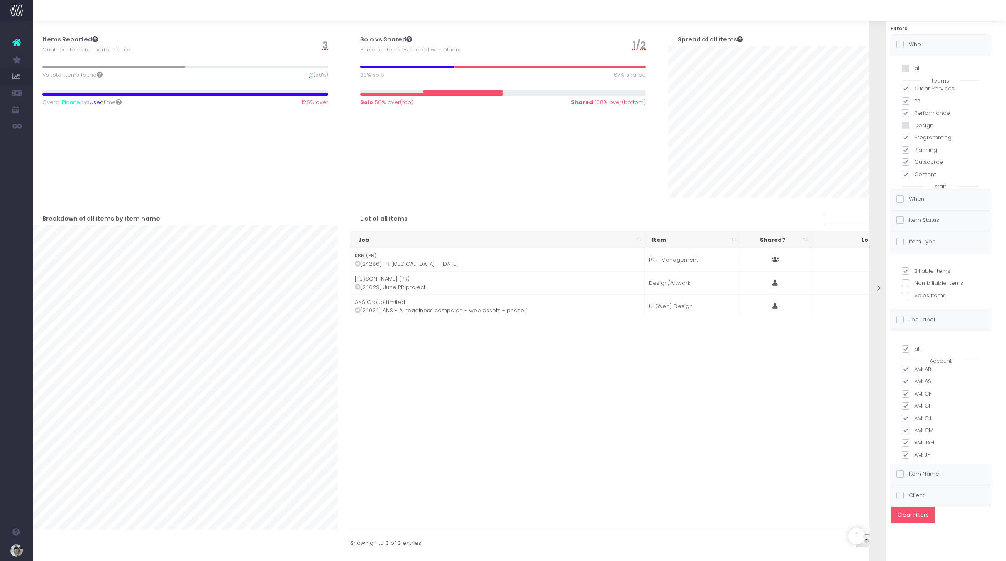
checkbox input "true"
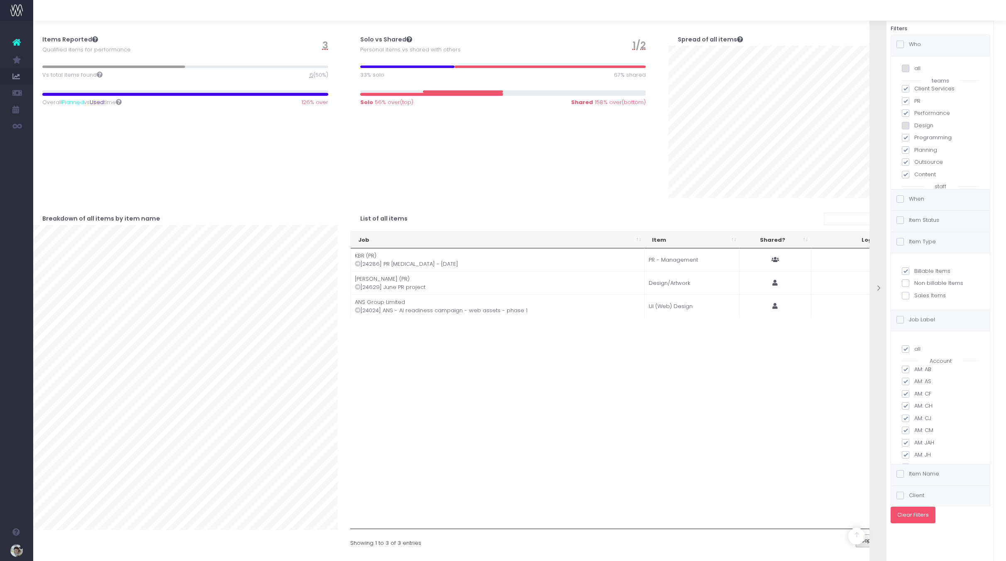
checkbox input "true"
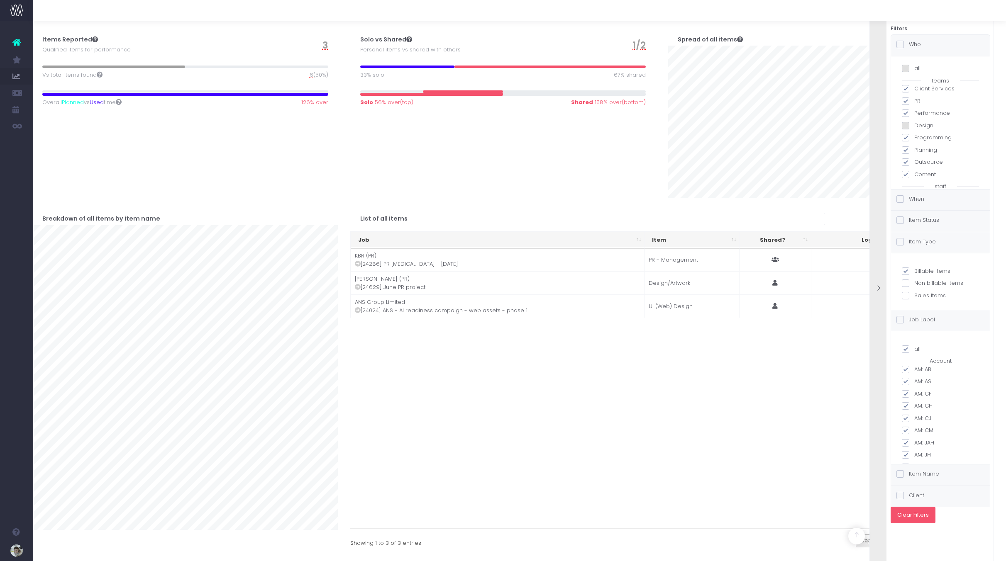
checkbox input "true"
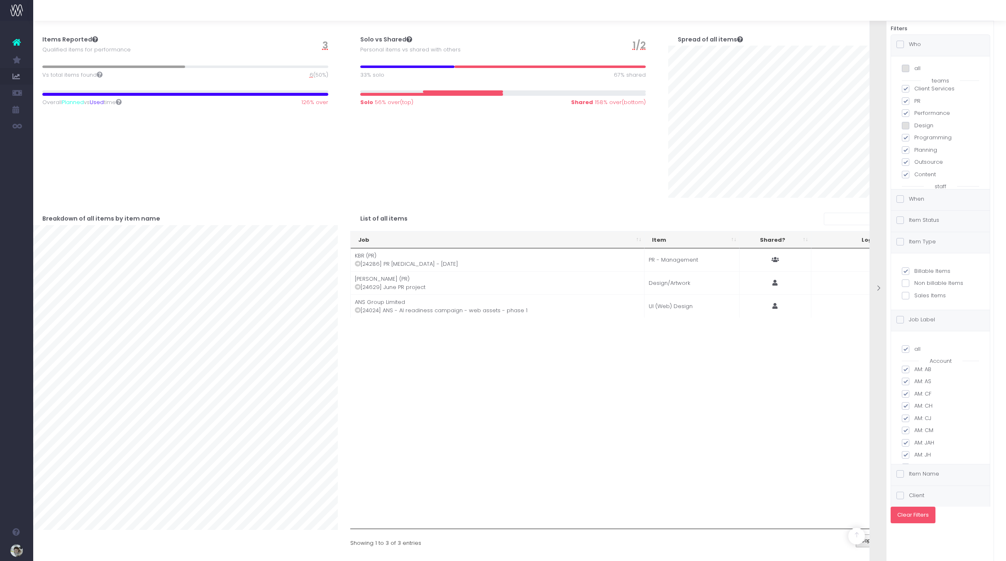
checkbox input "true"
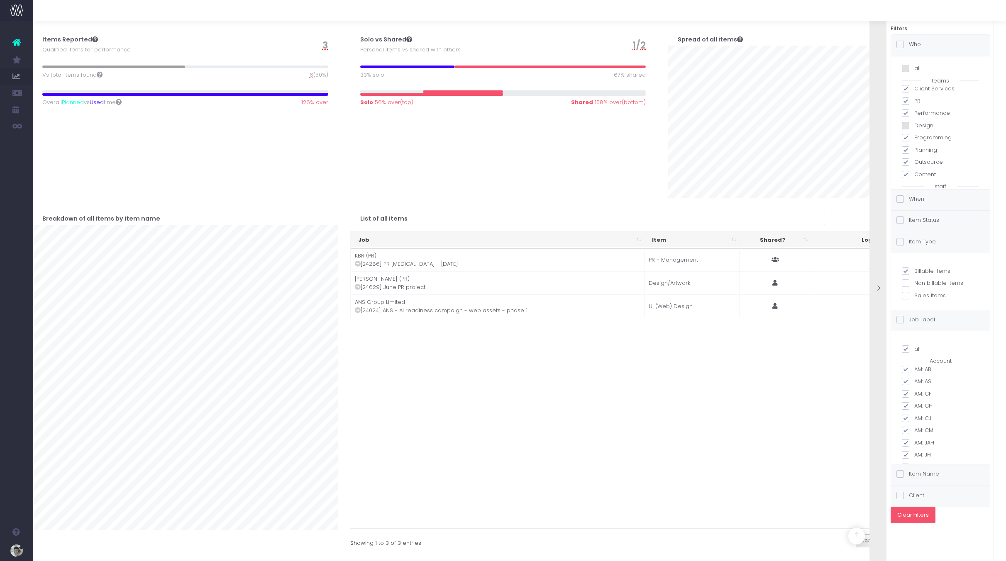
checkbox input "true"
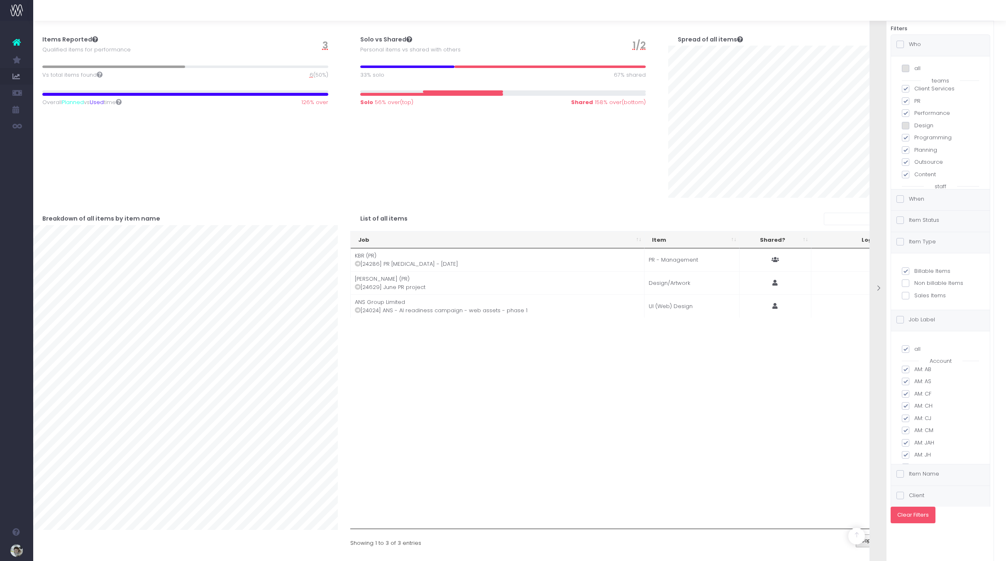
checkbox input "true"
checkbox input "false"
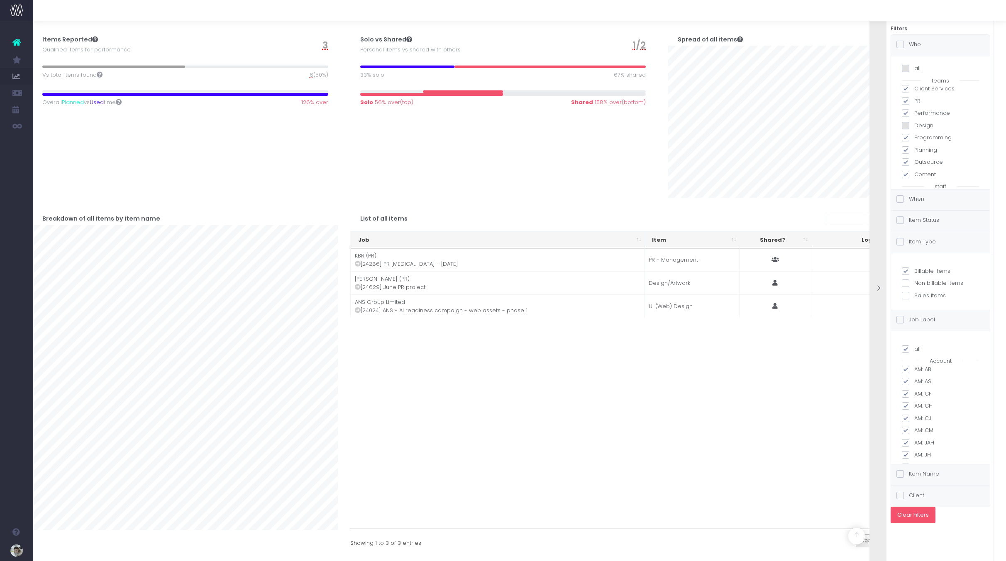
checkbox input "false"
click at [915, 517] on button "Clear Filters" at bounding box center [913, 515] width 45 height 17
checkbox input "false"
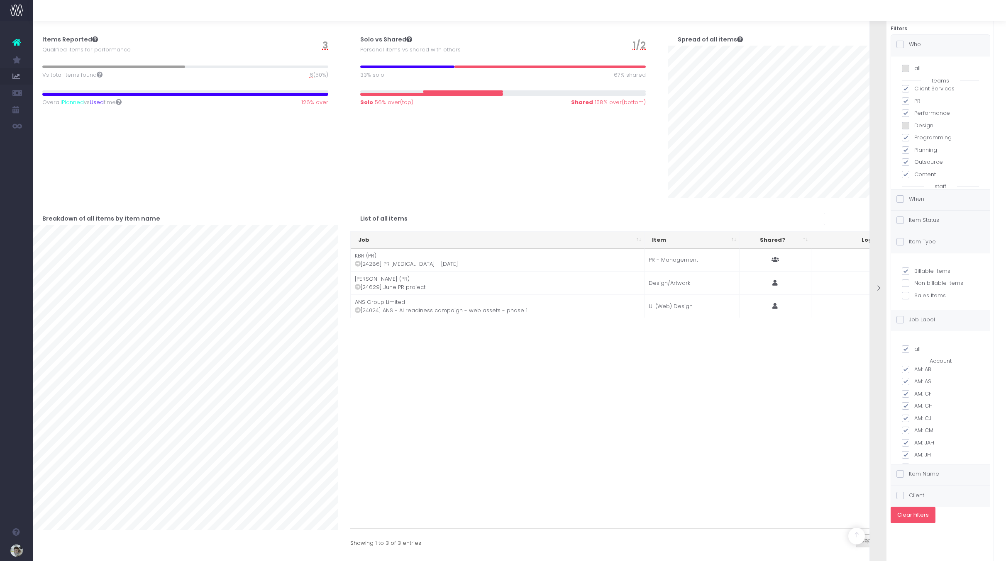
checkbox input "false"
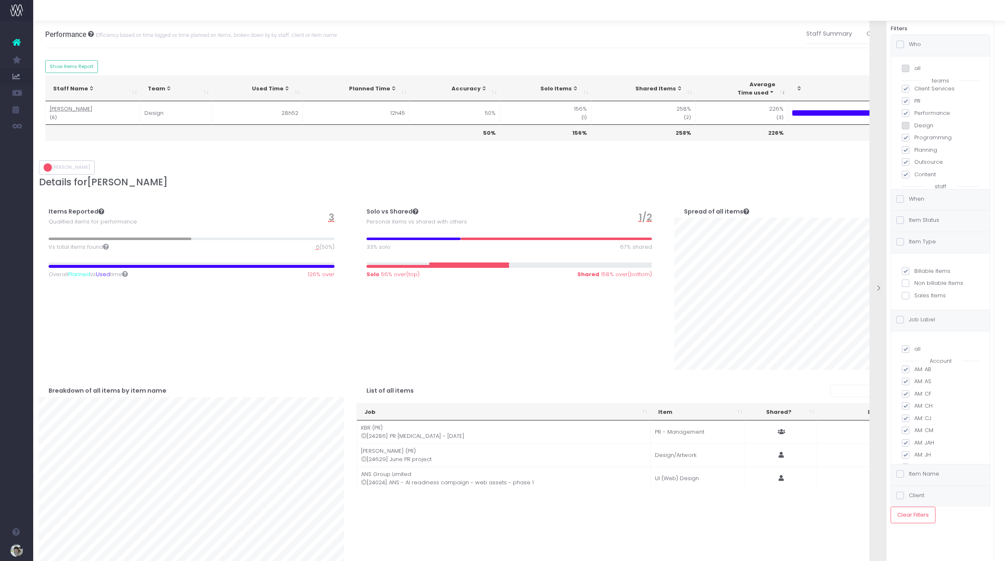
drag, startPoint x: 909, startPoint y: 87, endPoint x: 905, endPoint y: 105, distance: 18.3
click at [909, 87] on label "Client Services" at bounding box center [940, 89] width 77 height 8
click at [914, 87] on input "Client Services" at bounding box center [916, 87] width 5 height 5
checkbox input "false"
checkbox input "true"
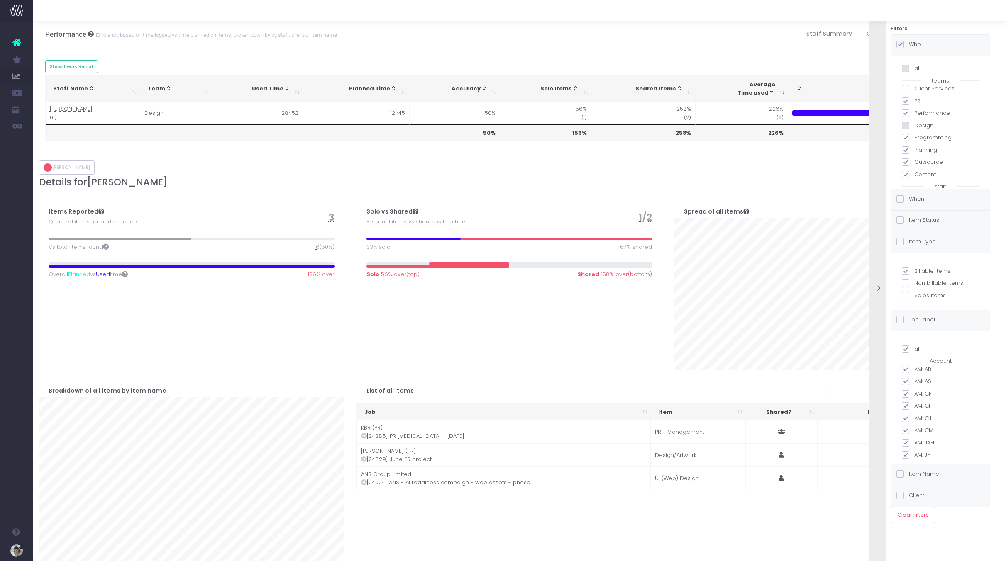
checkbox input "false"
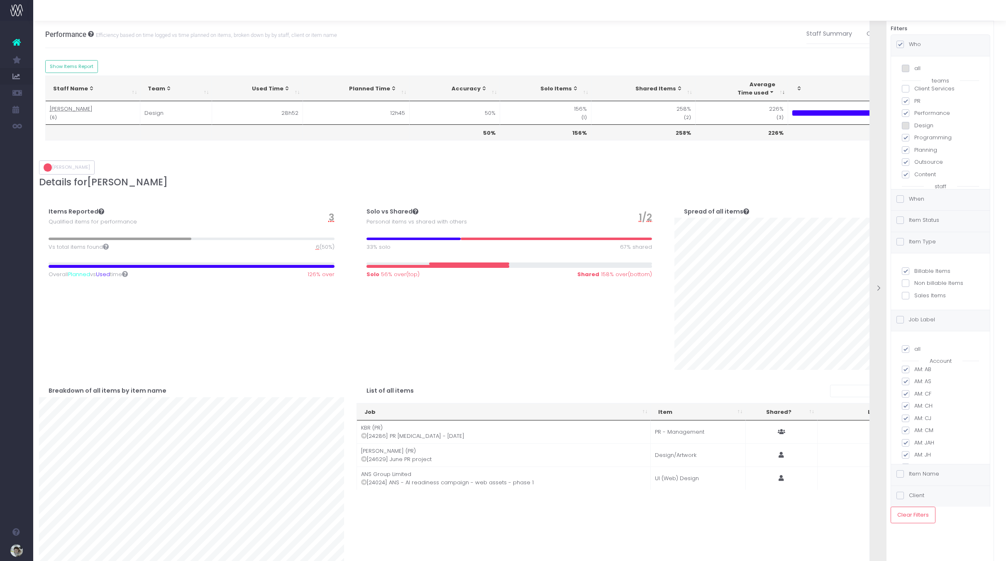
checkbox input "false"
click at [906, 91] on span at bounding box center [905, 88] width 7 height 7
click at [914, 90] on input "Client Services" at bounding box center [916, 87] width 5 height 5
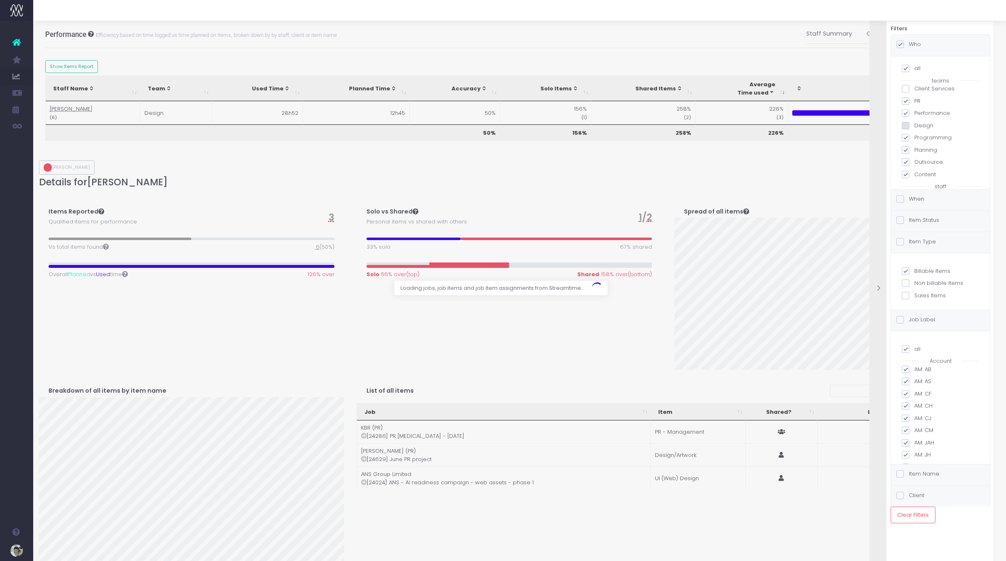
checkbox input "true"
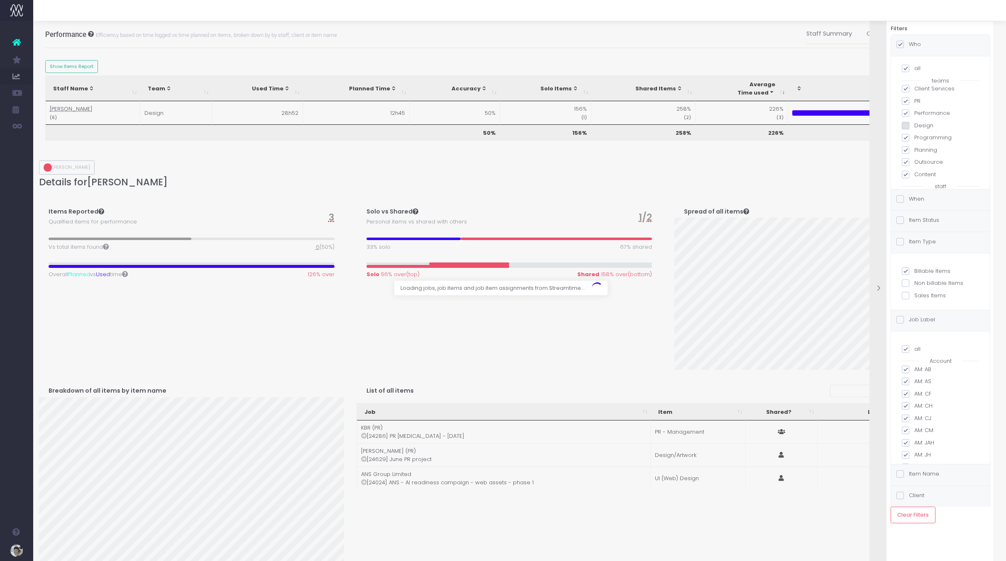
checkbox input "true"
click at [905, 127] on span at bounding box center [905, 125] width 7 height 7
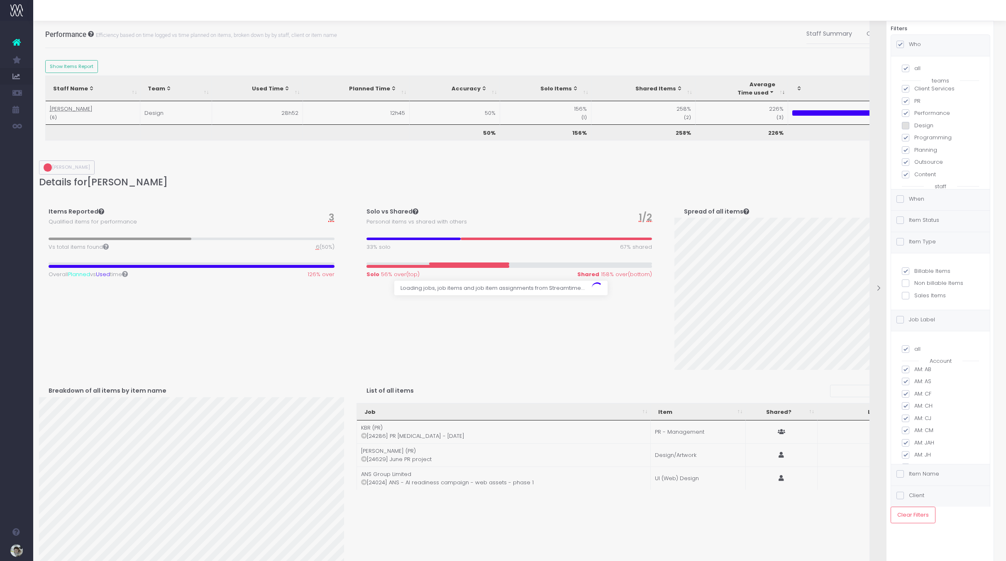
click at [914, 127] on input "Design" at bounding box center [916, 124] width 5 height 5
checkbox input "false"
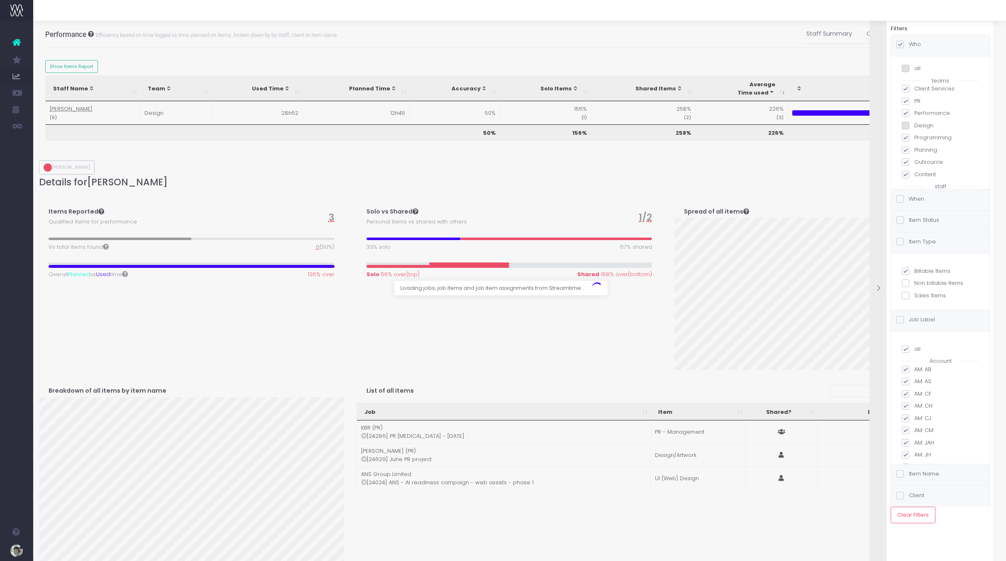
checkbox input "false"
click at [908, 126] on span at bounding box center [905, 125] width 7 height 7
click at [914, 126] on input "Design" at bounding box center [916, 124] width 5 height 5
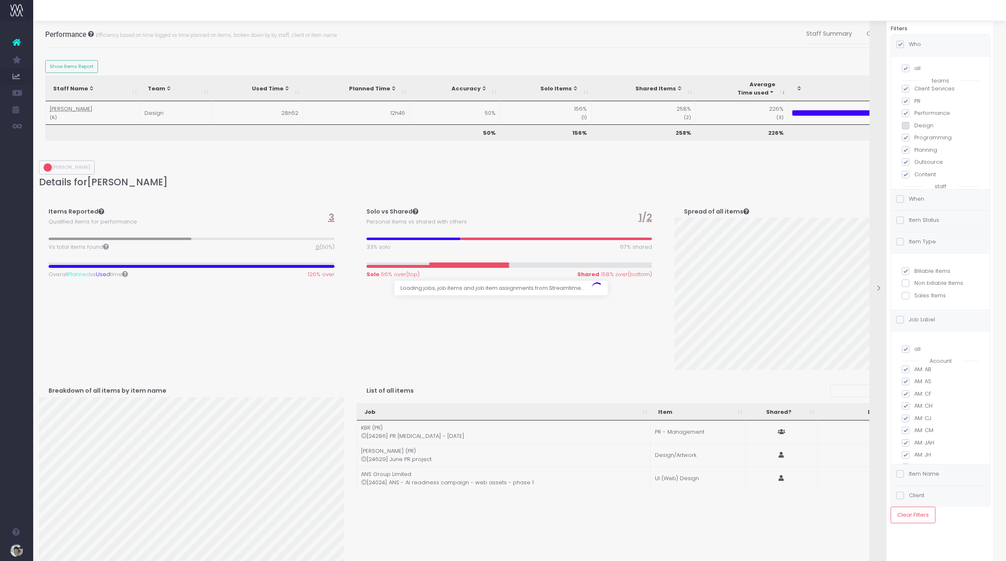
checkbox input "true"
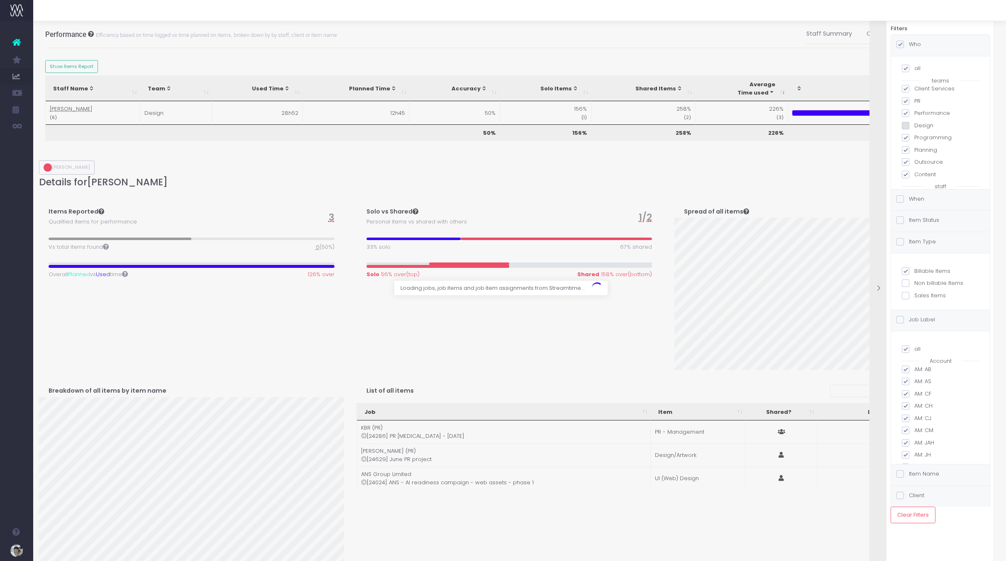
checkbox input "true"
click at [919, 200] on label "When" at bounding box center [910, 199] width 28 height 8
click at [914, 200] on input "When" at bounding box center [911, 197] width 5 height 5
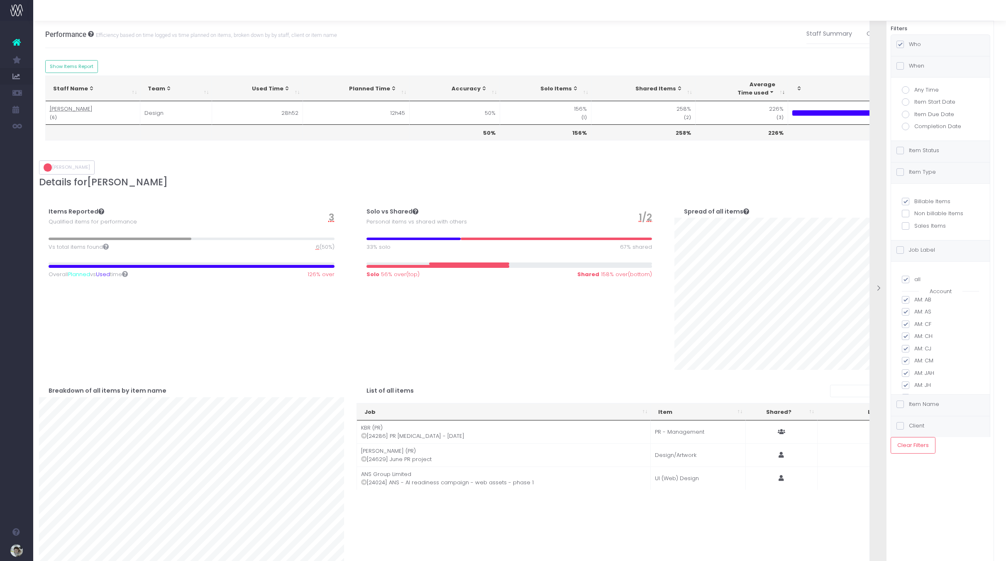
click at [926, 112] on label "Item Due Date" at bounding box center [940, 114] width 77 height 8
click at [920, 112] on input "Item Due Date" at bounding box center [916, 112] width 5 height 5
radio input "true"
checkbox input "true"
click at [927, 225] on label "Between" at bounding box center [940, 224] width 60 height 8
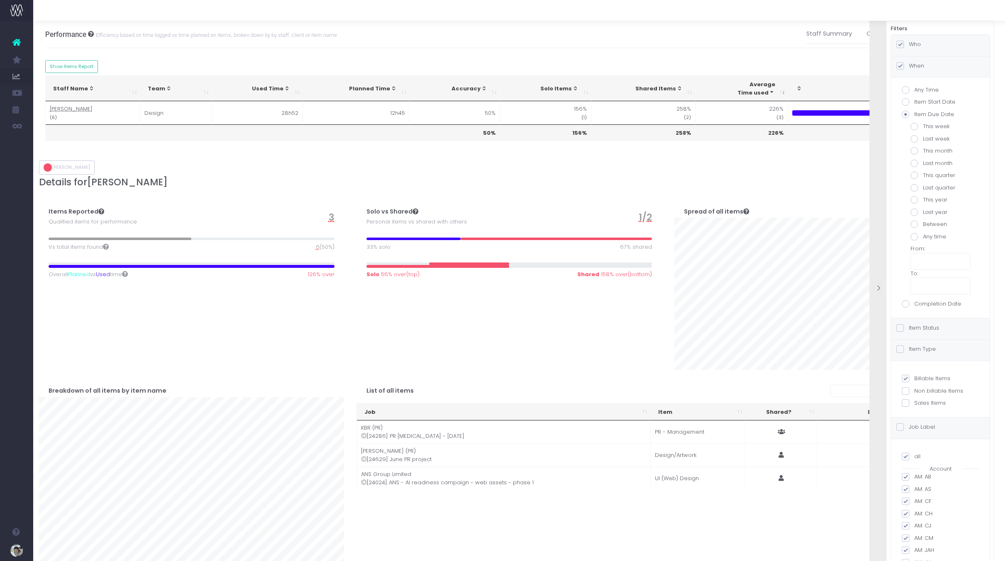
click at [927, 225] on input "Between" at bounding box center [925, 222] width 5 height 5
radio input "true"
click at [923, 265] on input "text" at bounding box center [940, 261] width 60 height 17
click at [965, 317] on td "4" at bounding box center [965, 317] width 15 height 12
type input "09/04/2024"
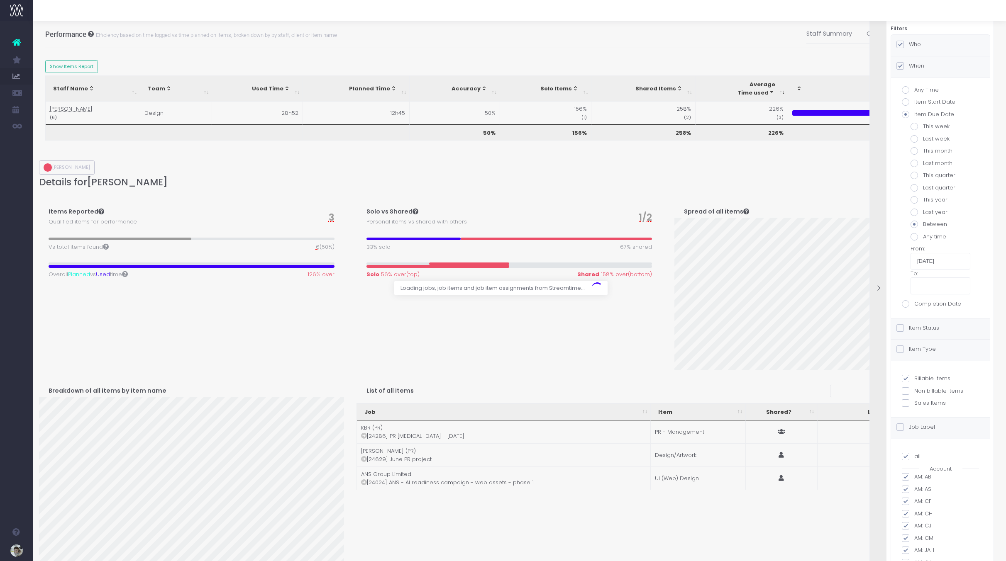
click at [945, 287] on input "text" at bounding box center [940, 286] width 60 height 17
click at [928, 286] on input "text" at bounding box center [940, 286] width 60 height 17
click at [937, 288] on input "text" at bounding box center [940, 286] width 60 height 17
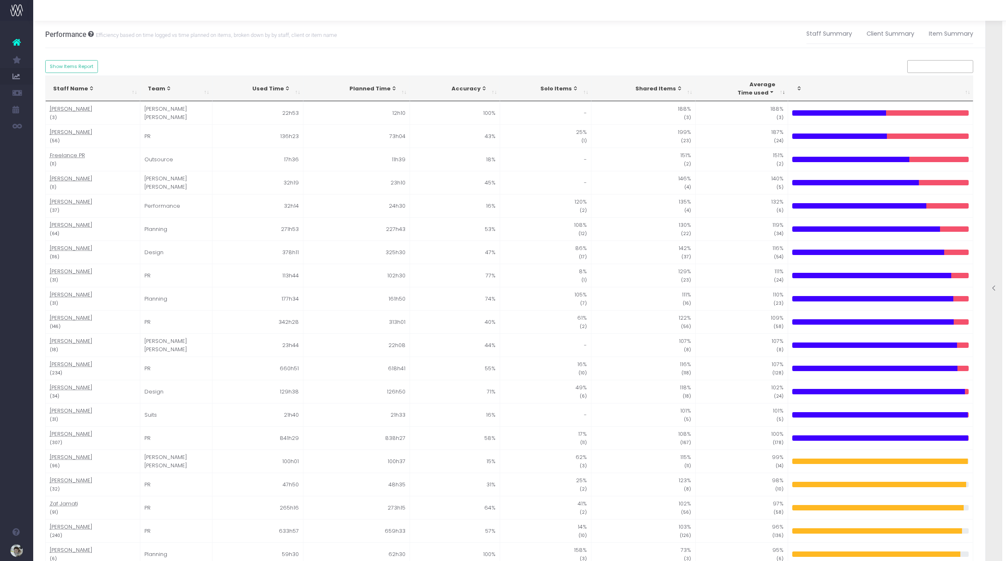
click at [993, 285] on icon at bounding box center [994, 288] width 7 height 7
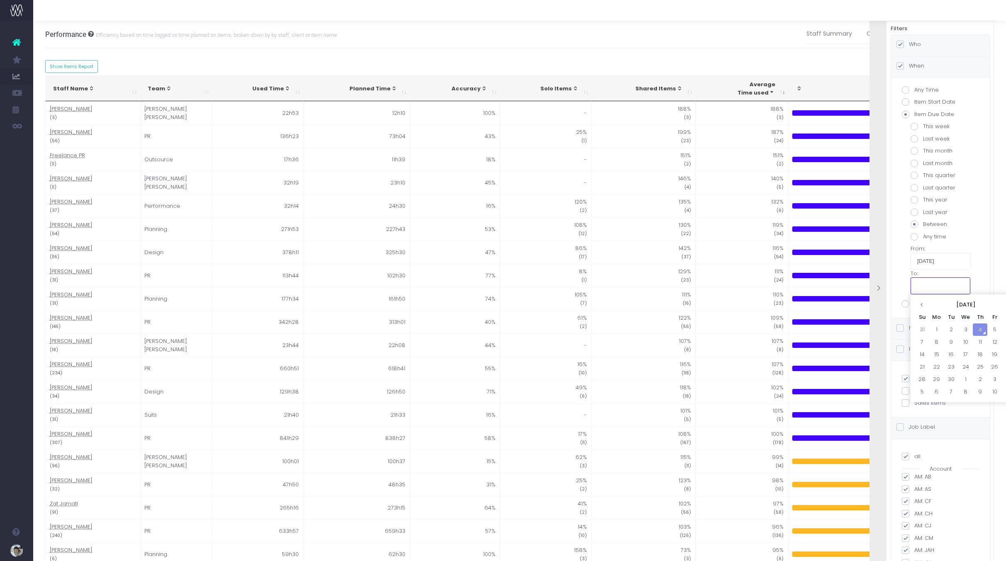
click at [919, 285] on input "text" at bounding box center [940, 286] width 60 height 17
click at [981, 329] on td "4" at bounding box center [980, 330] width 15 height 12
type input "09/04/2025"
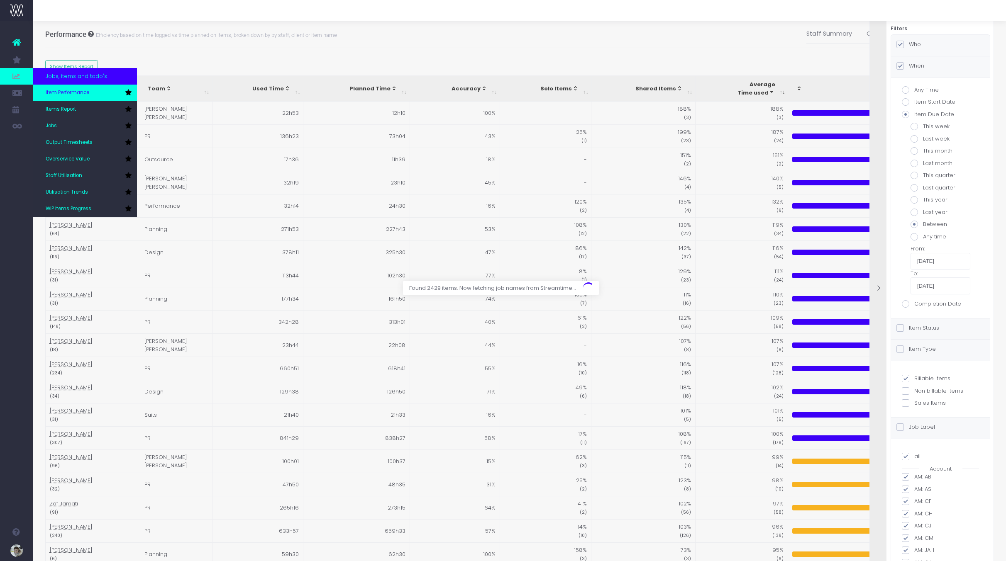
click at [81, 93] on span "Item Performance" at bounding box center [68, 92] width 44 height 7
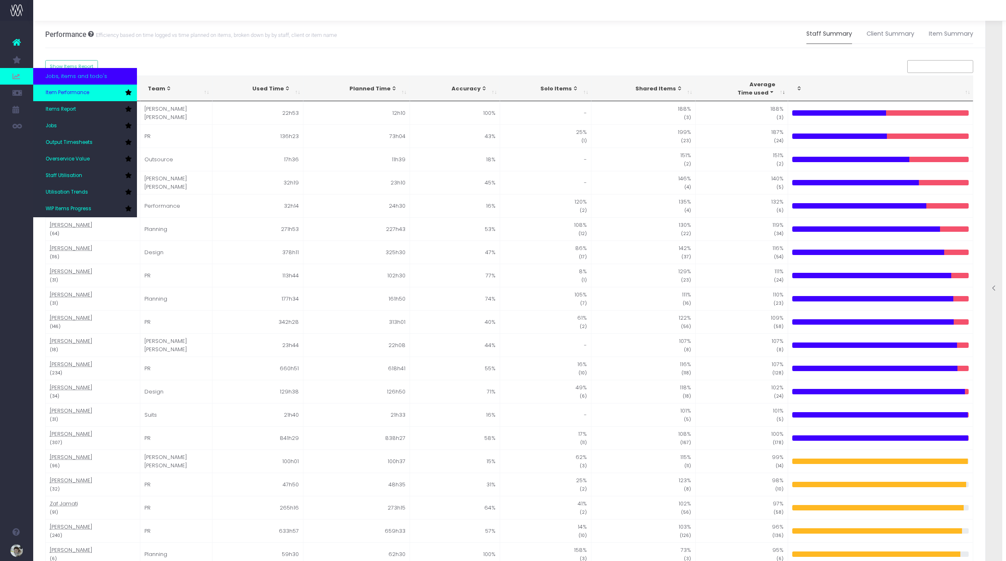
click at [90, 93] on link "Item Performance" at bounding box center [85, 93] width 104 height 17
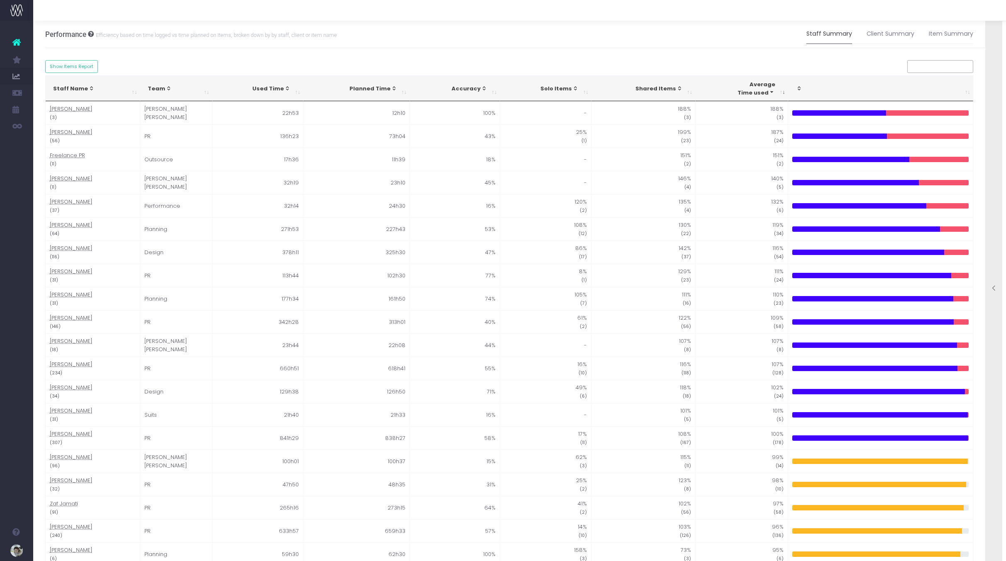
click at [998, 290] on div at bounding box center [994, 289] width 17 height 8
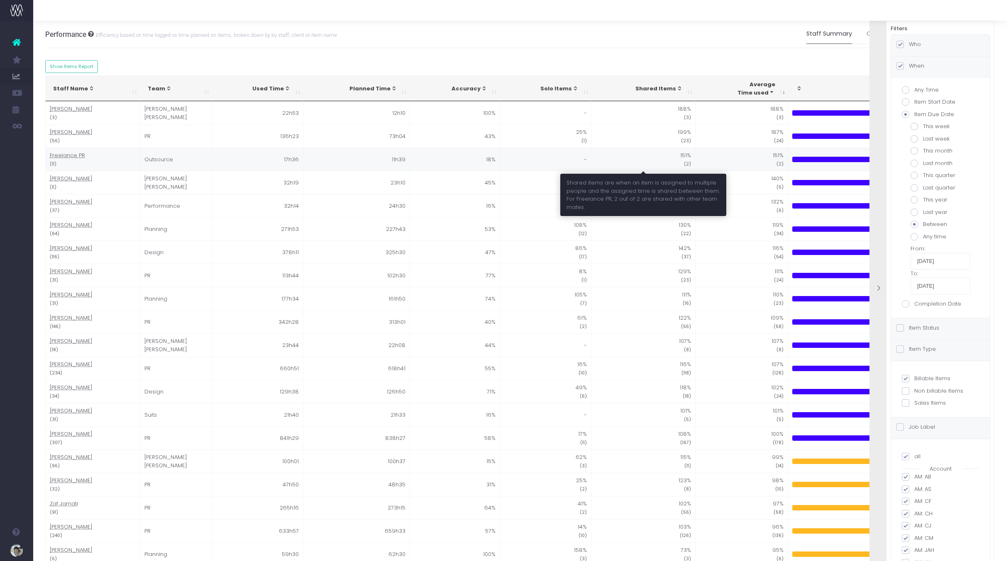
scroll to position [0, 6]
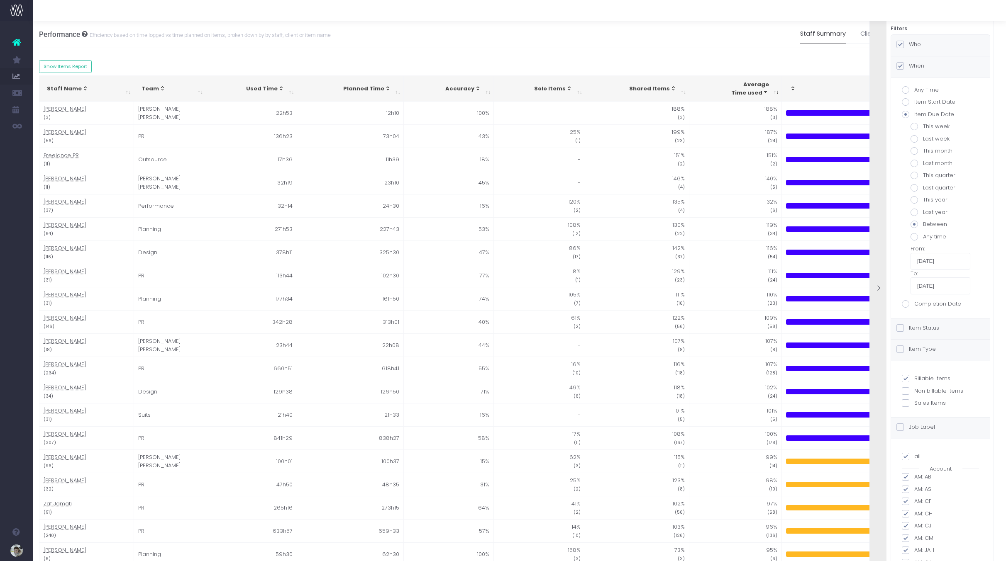
click at [917, 46] on label "Who" at bounding box center [908, 44] width 24 height 8
click at [914, 46] on input "Who" at bounding box center [911, 42] width 5 height 5
click at [907, 68] on span at bounding box center [905, 68] width 7 height 7
click at [914, 68] on input "all" at bounding box center [916, 66] width 5 height 5
checkbox input "false"
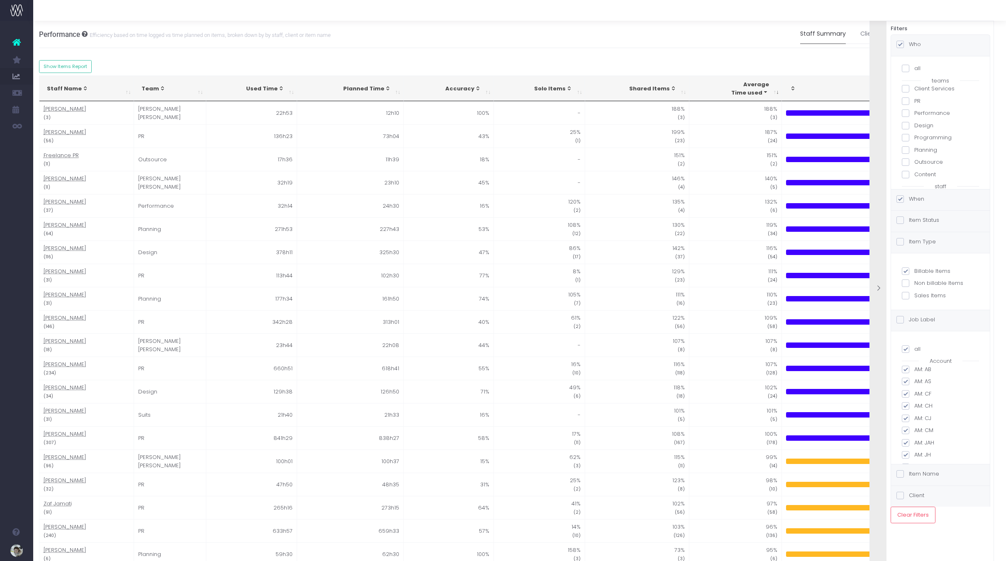
checkbox input "false"
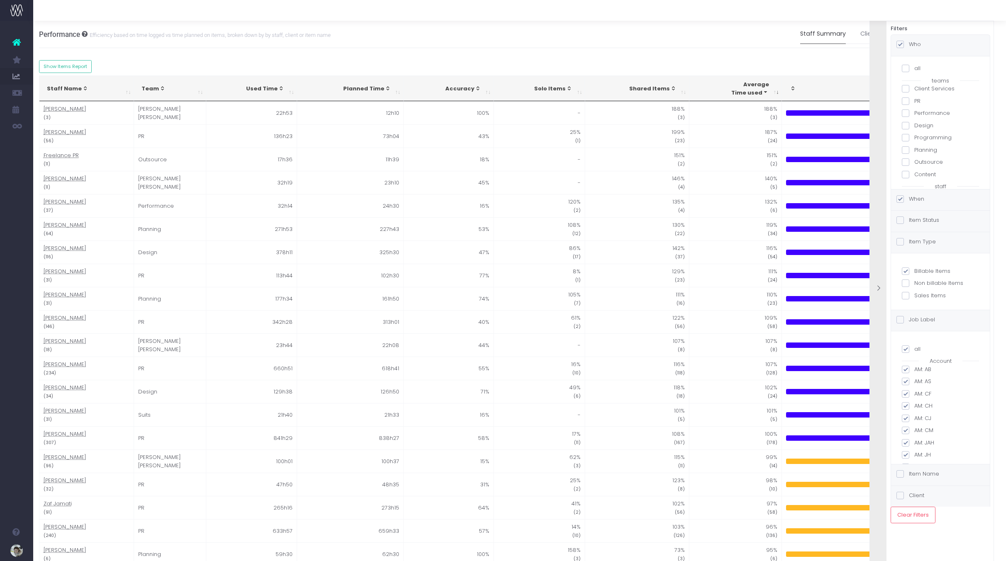
checkbox input "false"
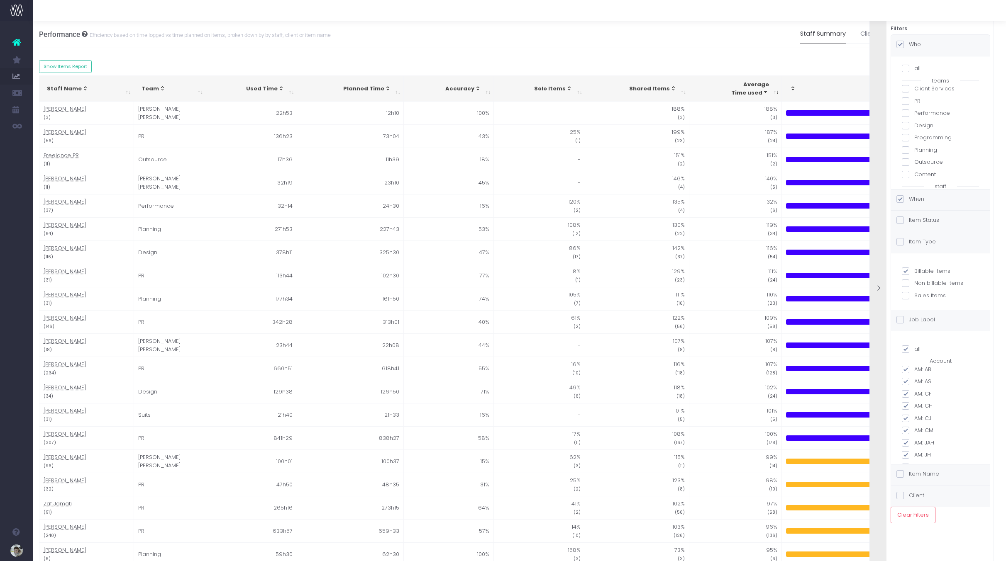
checkbox input "false"
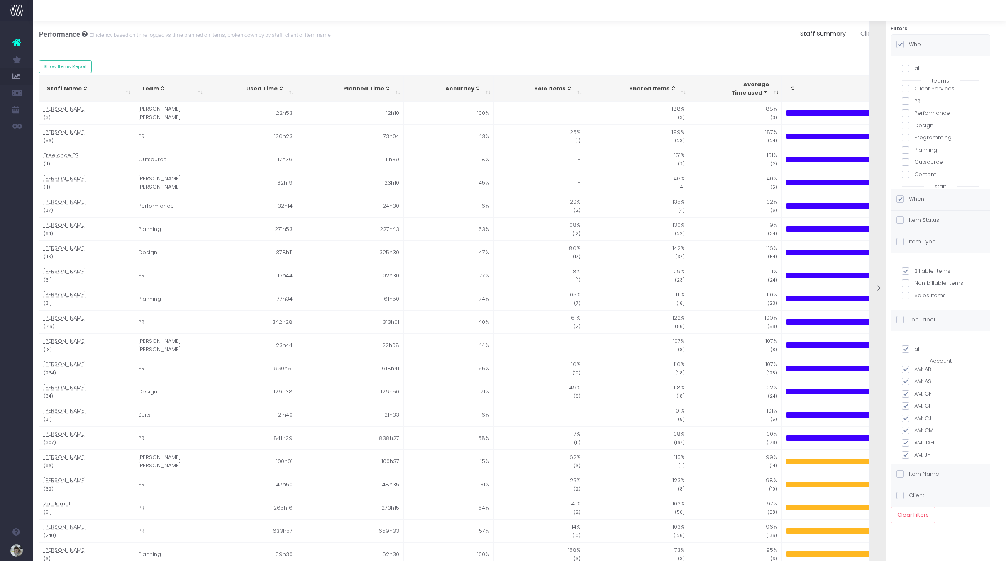
checkbox input "false"
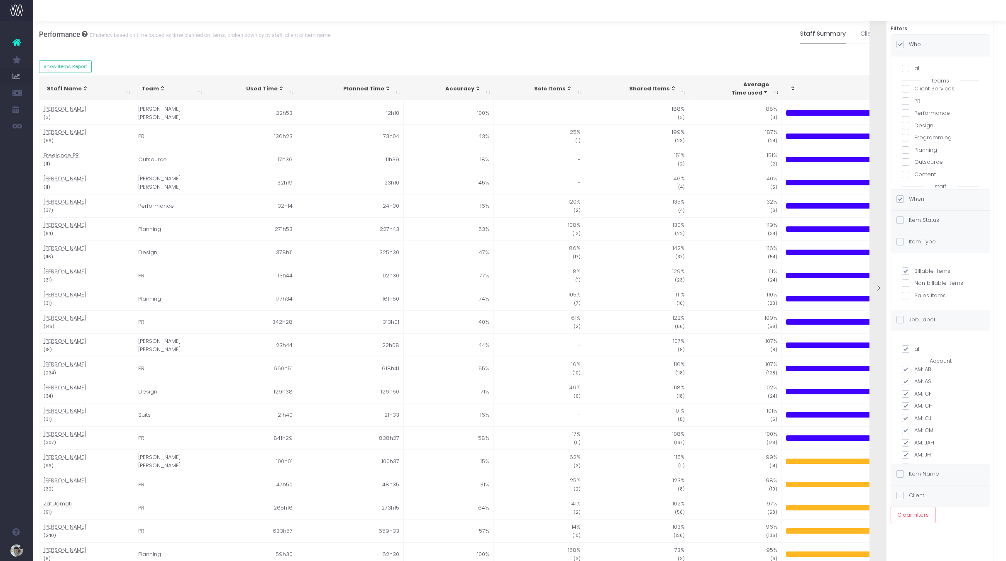
checkbox input "false"
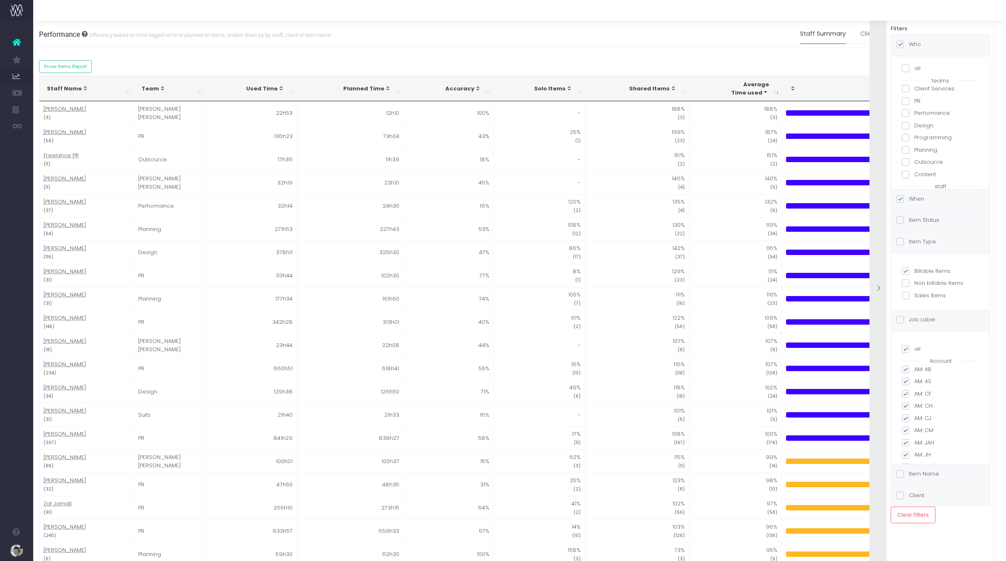
checkbox input "false"
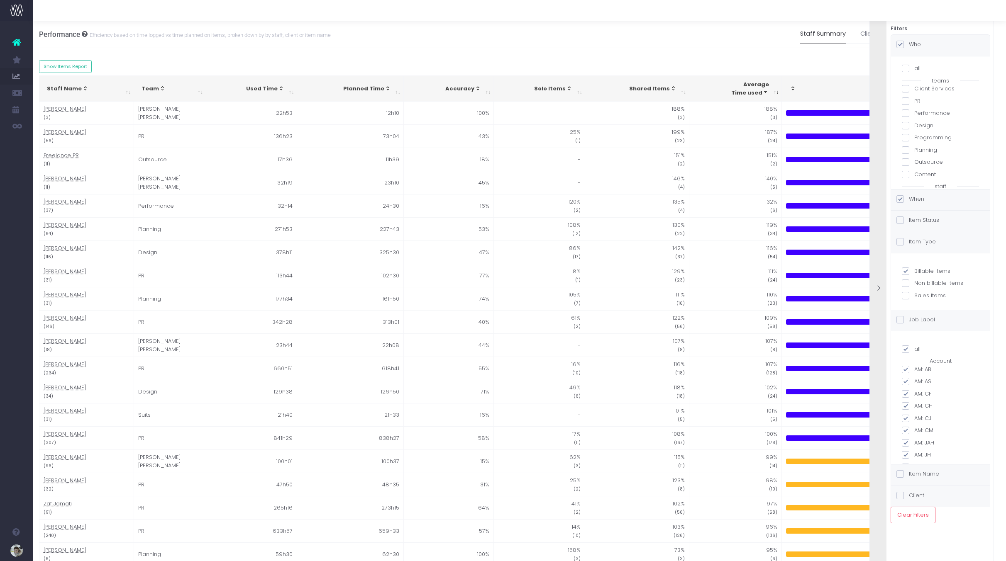
checkbox input "false"
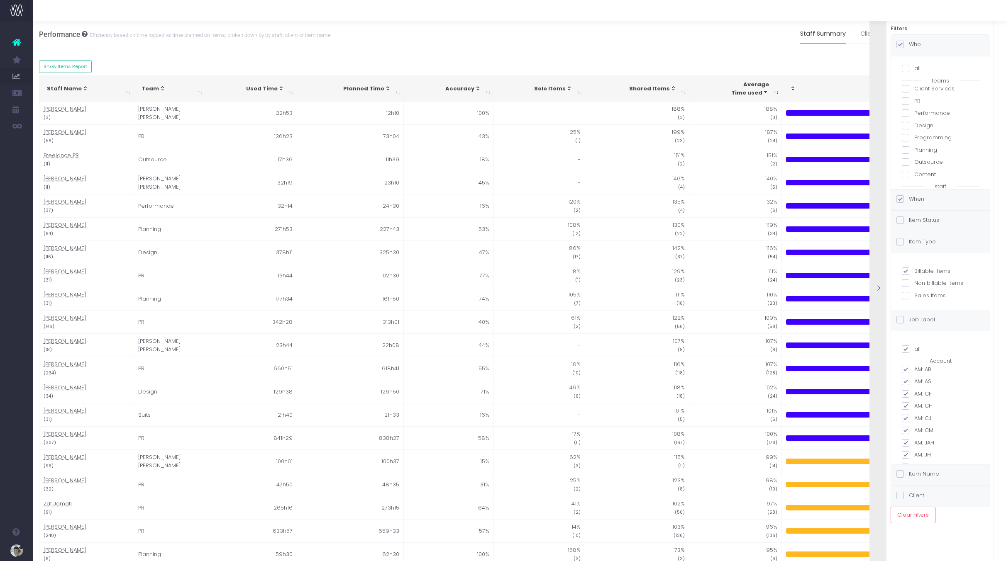
checkbox input "false"
drag, startPoint x: 905, startPoint y: 149, endPoint x: 911, endPoint y: 152, distance: 7.1
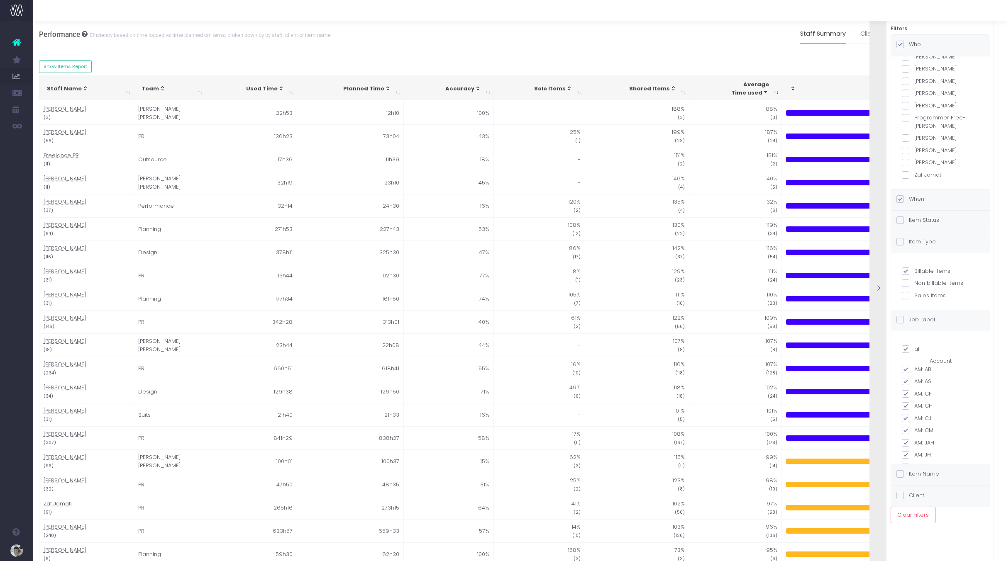
click at [905, 149] on span at bounding box center [905, 150] width 7 height 7
click at [914, 149] on input "[PERSON_NAME]" at bounding box center [916, 148] width 5 height 5
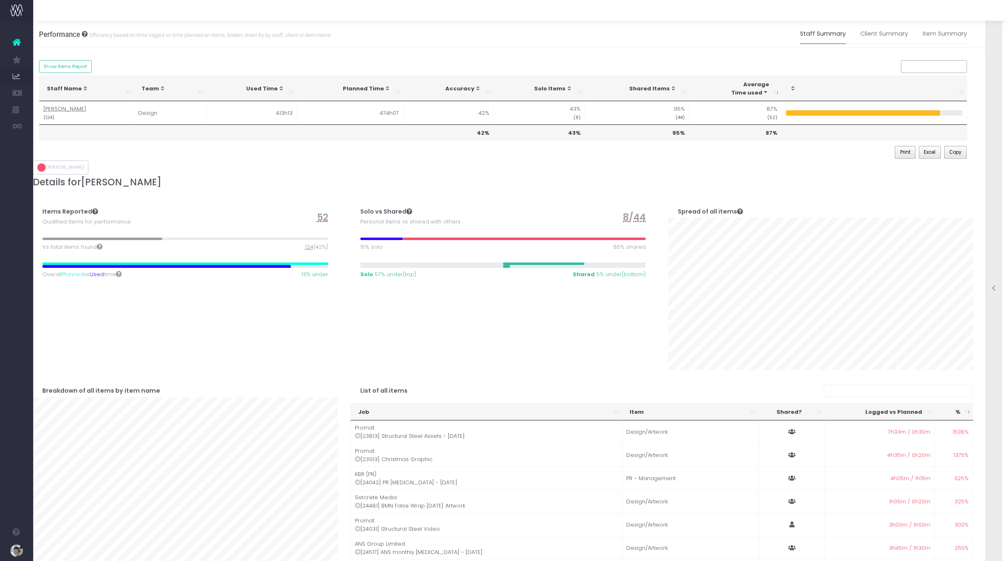
click at [992, 287] on icon at bounding box center [994, 288] width 7 height 7
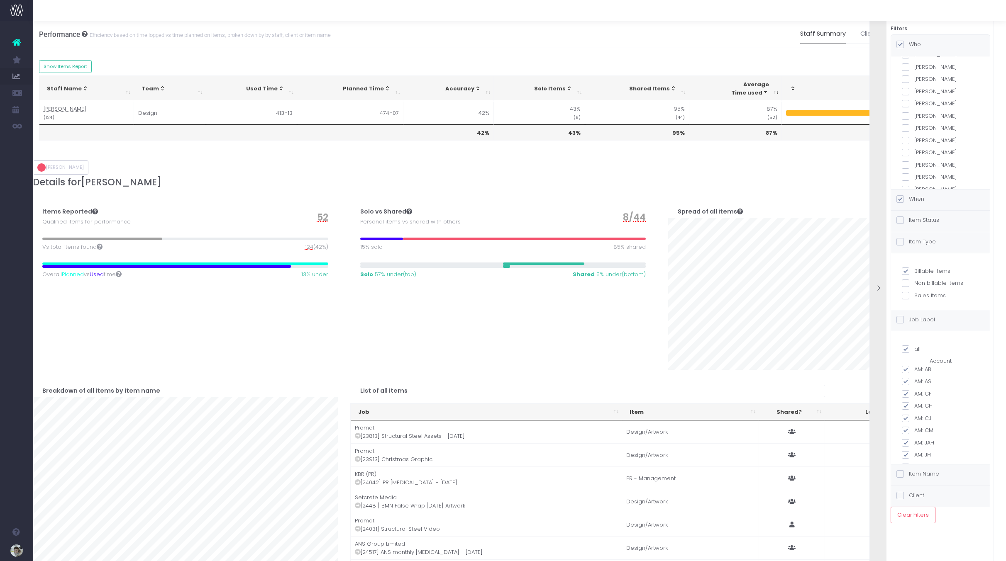
scroll to position [304, 0]
click at [931, 201] on div "When" at bounding box center [940, 200] width 99 height 21
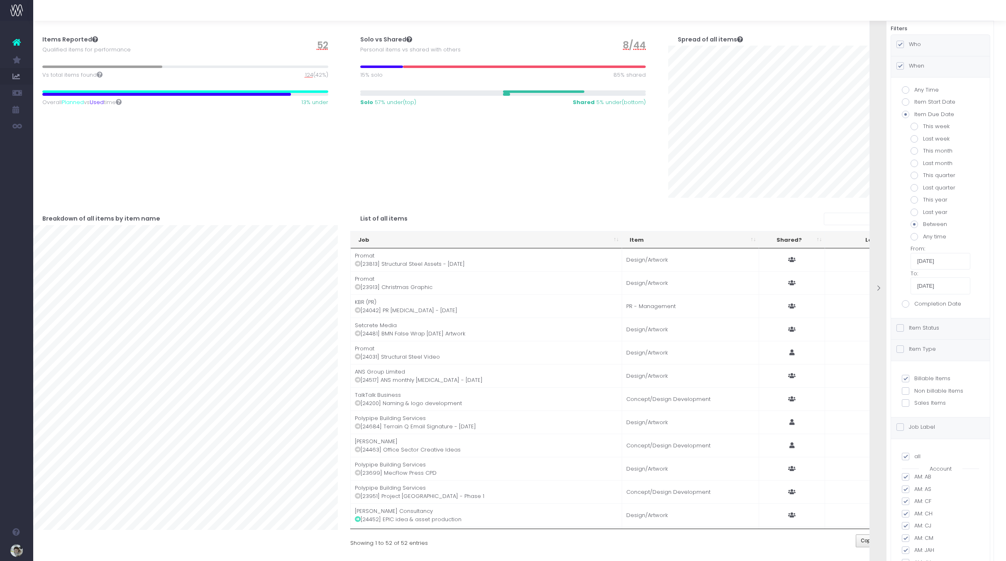
scroll to position [0, 6]
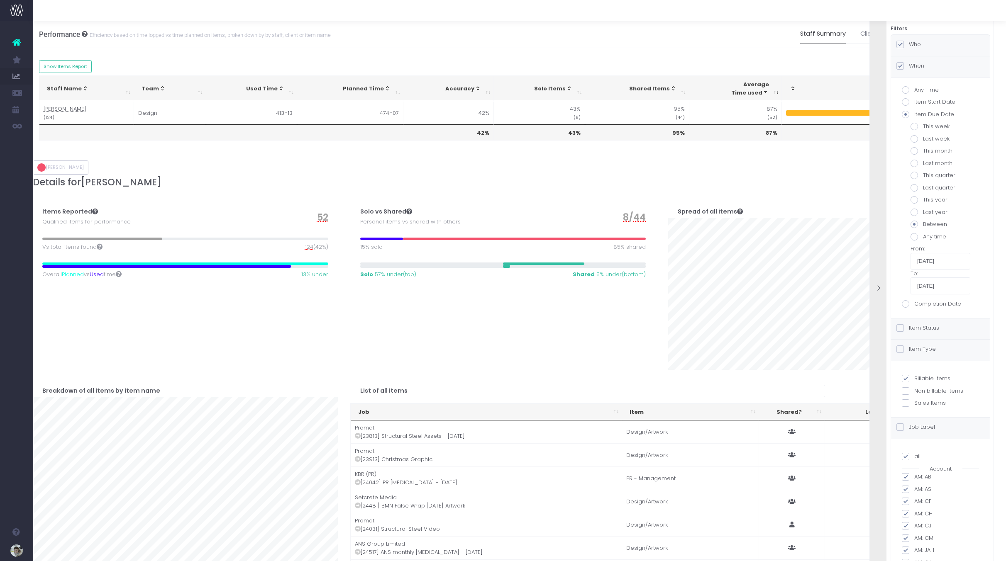
click at [921, 46] on div "Who" at bounding box center [940, 45] width 99 height 21
click at [906, 150] on span at bounding box center [905, 150] width 7 height 7
click at [914, 150] on input "[PERSON_NAME]" at bounding box center [916, 148] width 5 height 5
checkbox input "false"
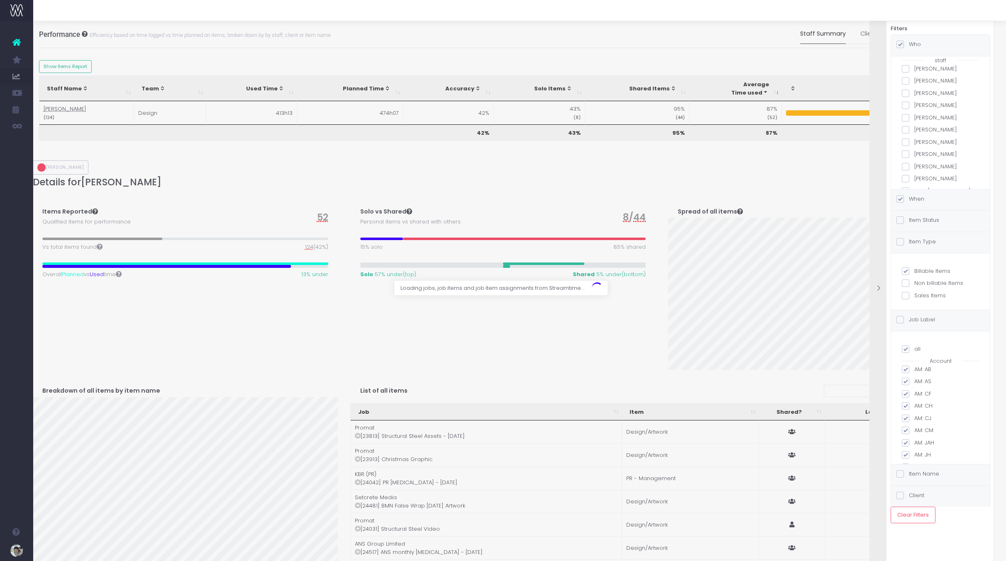
scroll to position [124, 0]
click at [907, 148] on span at bounding box center [905, 143] width 7 height 7
click at [914, 145] on input "Chloe Powell" at bounding box center [916, 142] width 5 height 5
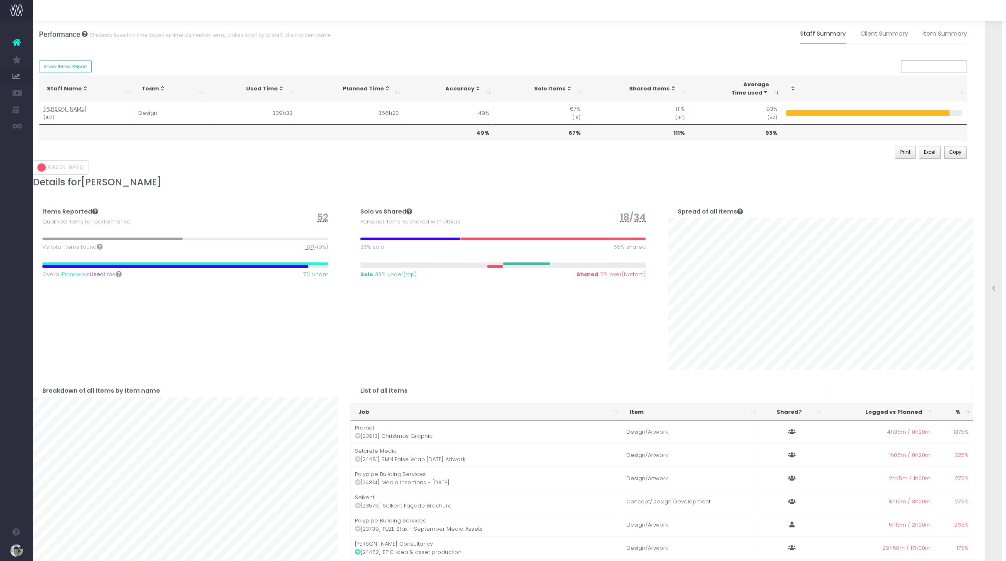
click at [640, 339] on div "Solo vs Shared Personal items vs shared with others 18 / 34 35% solo 65% shared…" at bounding box center [503, 280] width 318 height 179
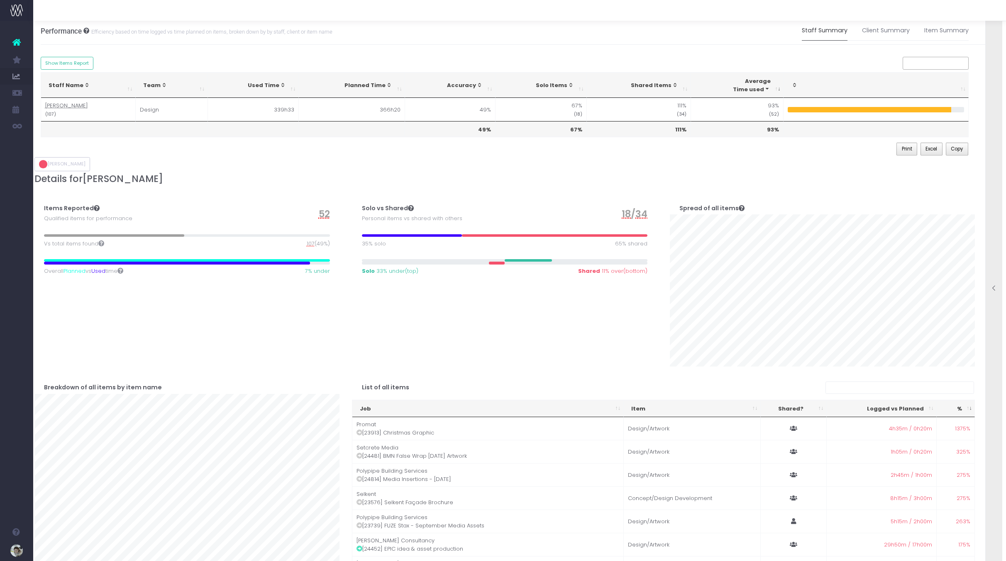
click at [997, 287] on div at bounding box center [994, 289] width 17 height 8
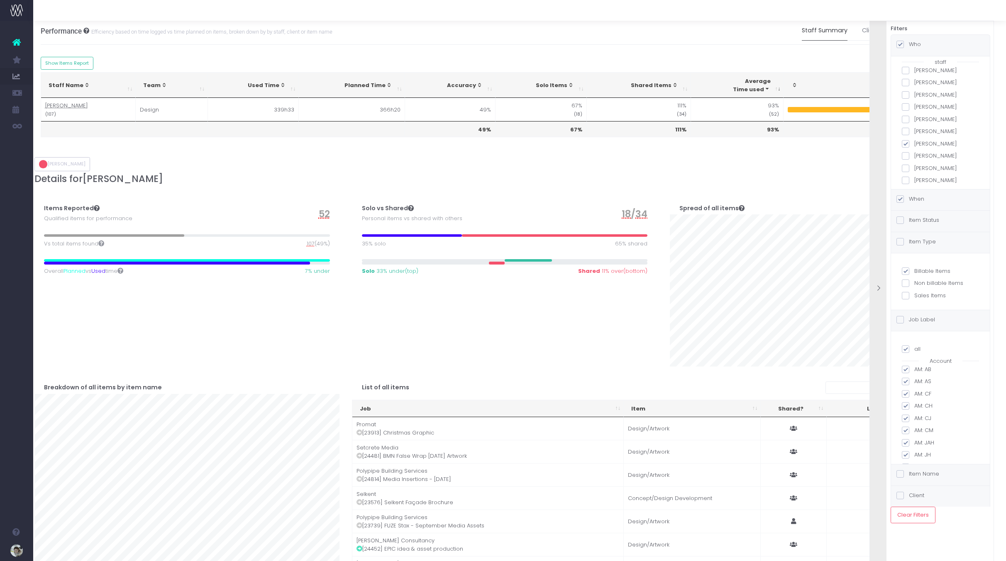
click at [906, 148] on span at bounding box center [905, 143] width 7 height 7
click at [914, 145] on input "Chloe Powell" at bounding box center [916, 142] width 5 height 5
checkbox input "false"
click at [907, 176] on span at bounding box center [905, 171] width 7 height 7
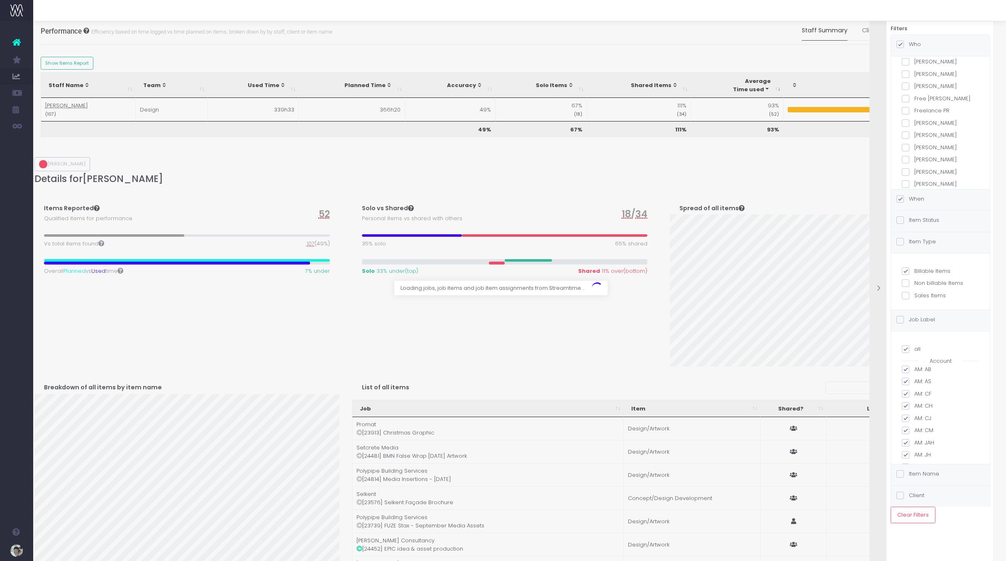
click at [914, 173] on input "Julian Watson" at bounding box center [916, 170] width 5 height 5
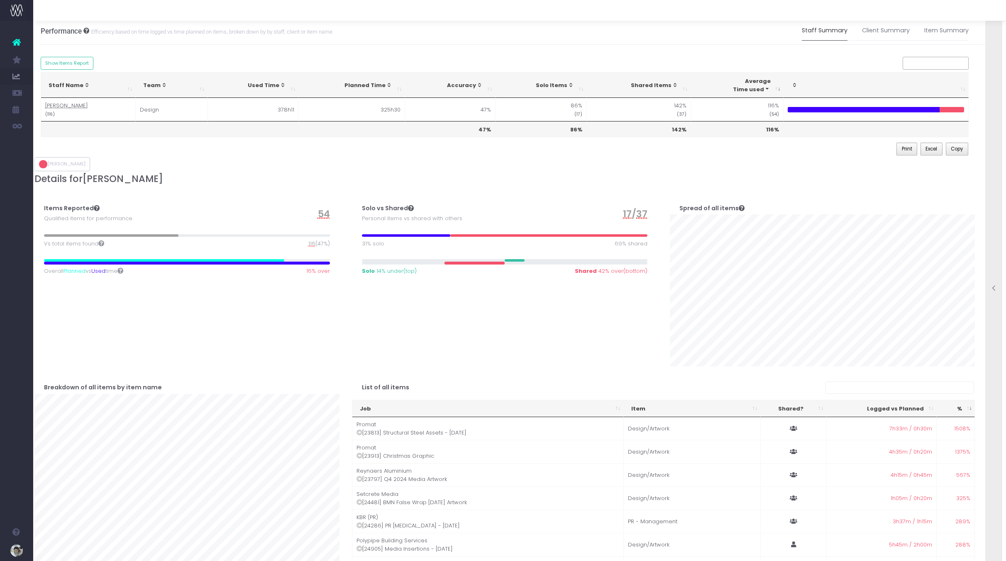
scroll to position [8, 5]
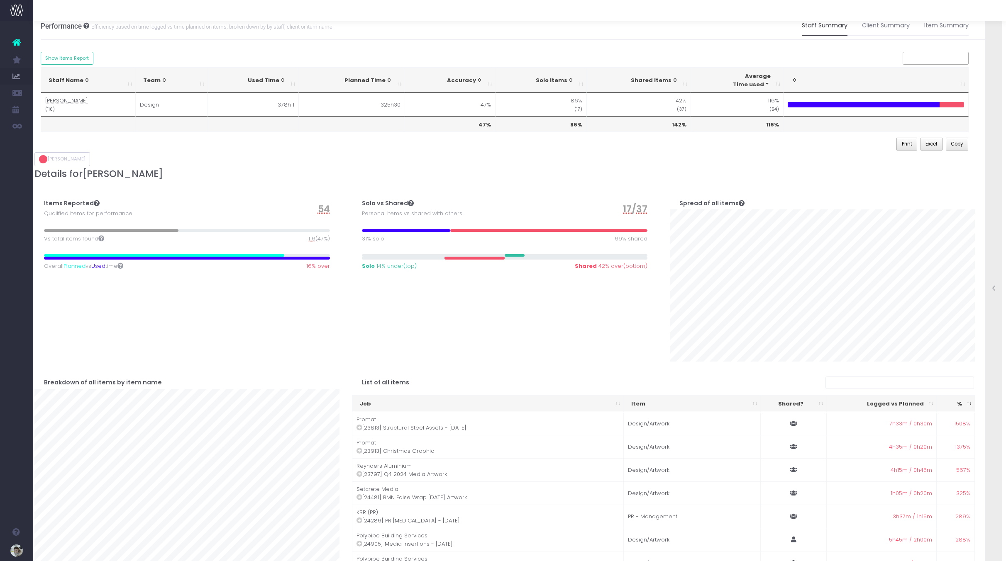
click at [992, 288] on icon at bounding box center [994, 288] width 7 height 7
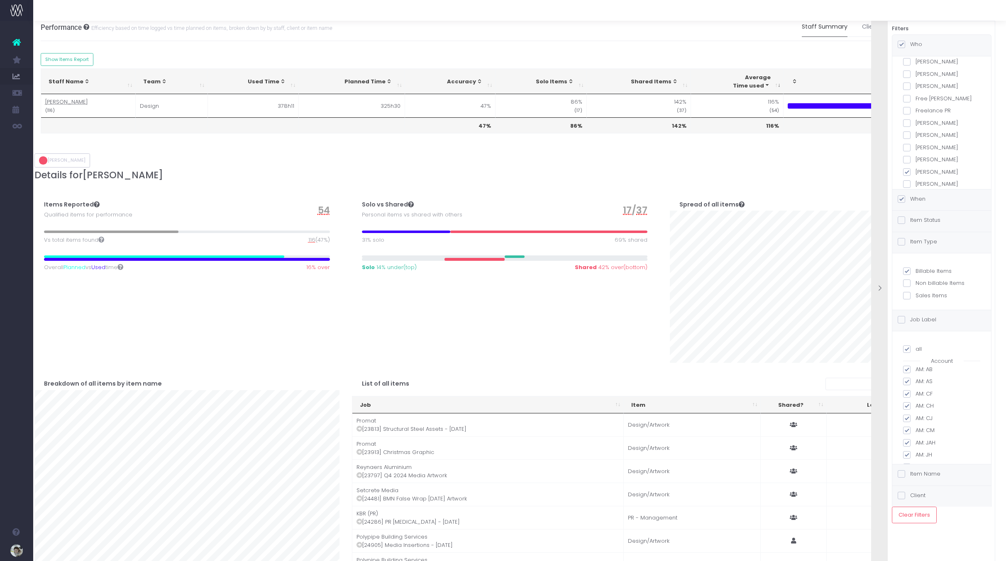
scroll to position [12, 5]
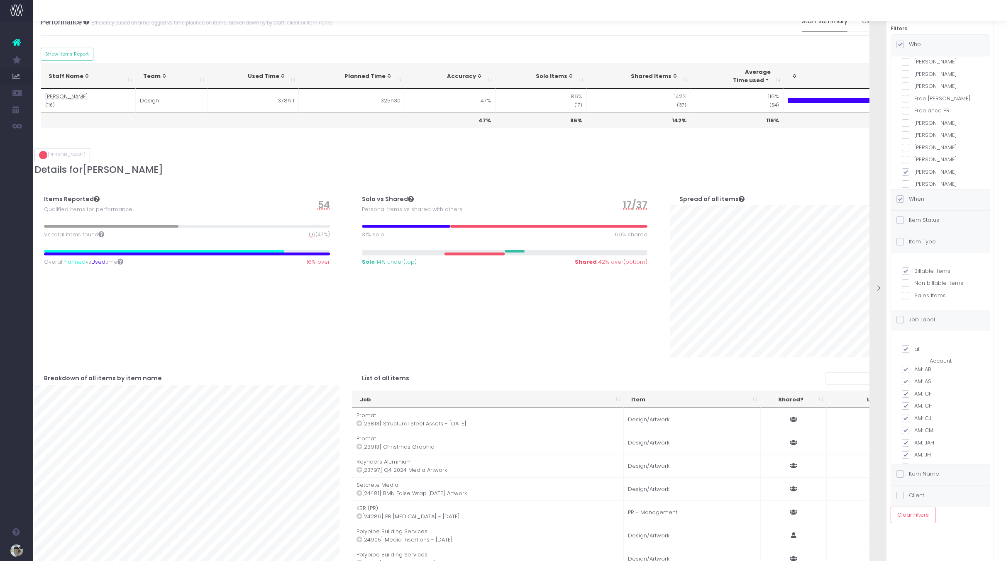
drag, startPoint x: 905, startPoint y: 179, endPoint x: 915, endPoint y: 161, distance: 20.8
click at [906, 176] on span at bounding box center [905, 171] width 7 height 7
click at [914, 173] on input "Julian Watson" at bounding box center [916, 170] width 5 height 5
checkbox input "false"
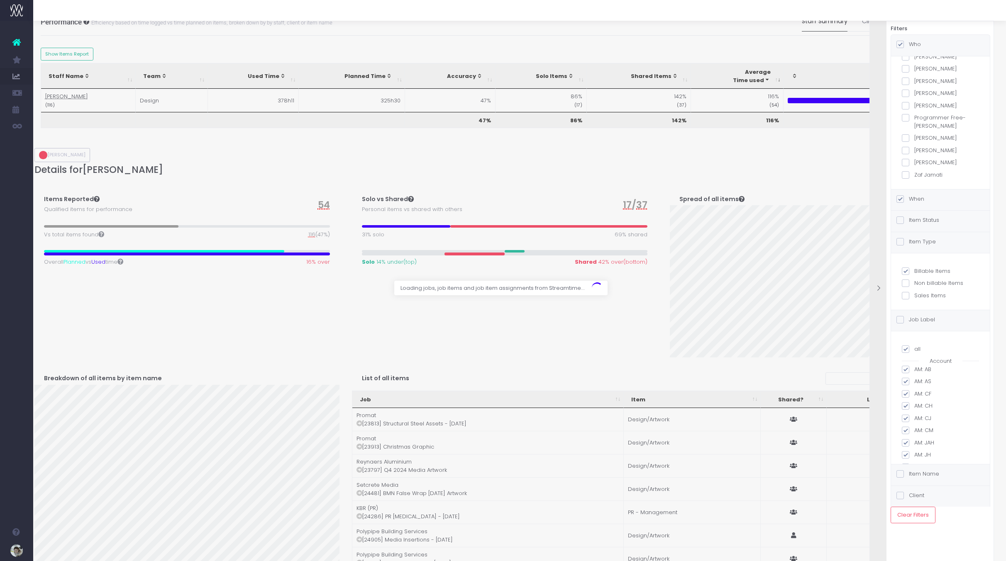
drag, startPoint x: 905, startPoint y: 84, endPoint x: 924, endPoint y: 113, distance: 34.3
click at [905, 84] on span at bounding box center [905, 81] width 7 height 7
click at [914, 83] on input "Maria Adamo" at bounding box center [916, 79] width 5 height 5
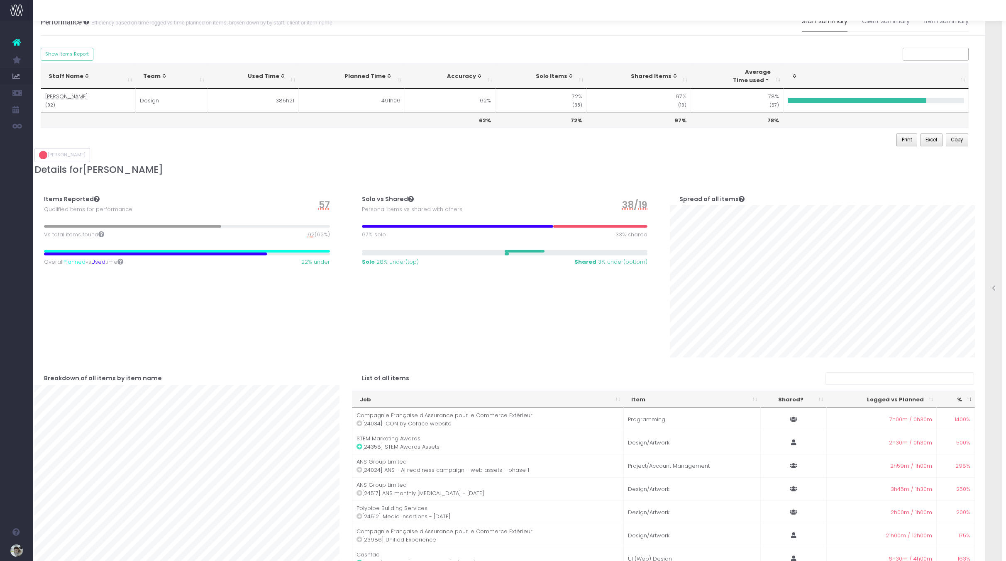
click at [996, 286] on icon at bounding box center [994, 288] width 7 height 7
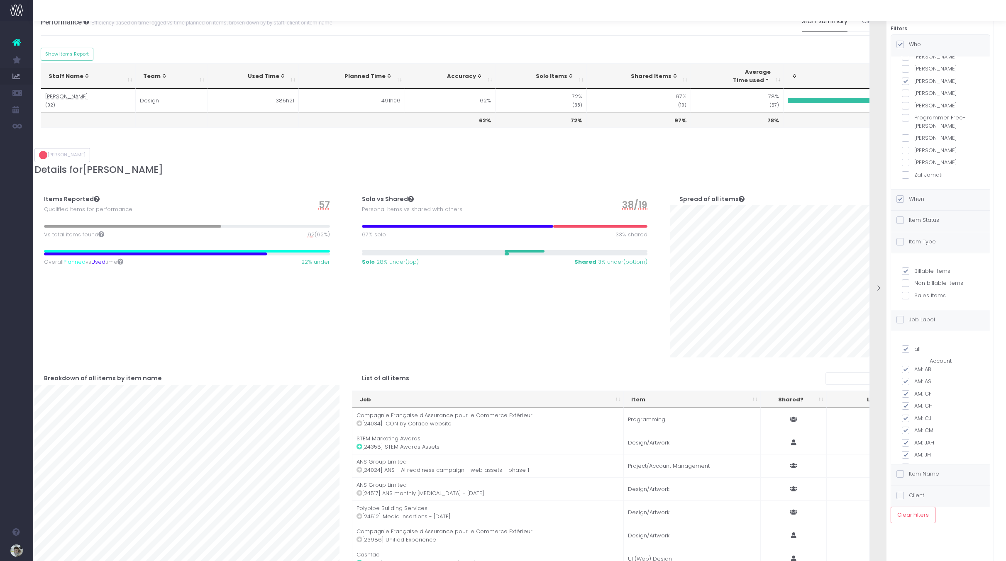
drag, startPoint x: 908, startPoint y: 83, endPoint x: 915, endPoint y: 91, distance: 11.2
click at [907, 83] on span at bounding box center [905, 81] width 7 height 7
click at [914, 83] on input "Maria Adamo" at bounding box center [916, 79] width 5 height 5
checkbox input "false"
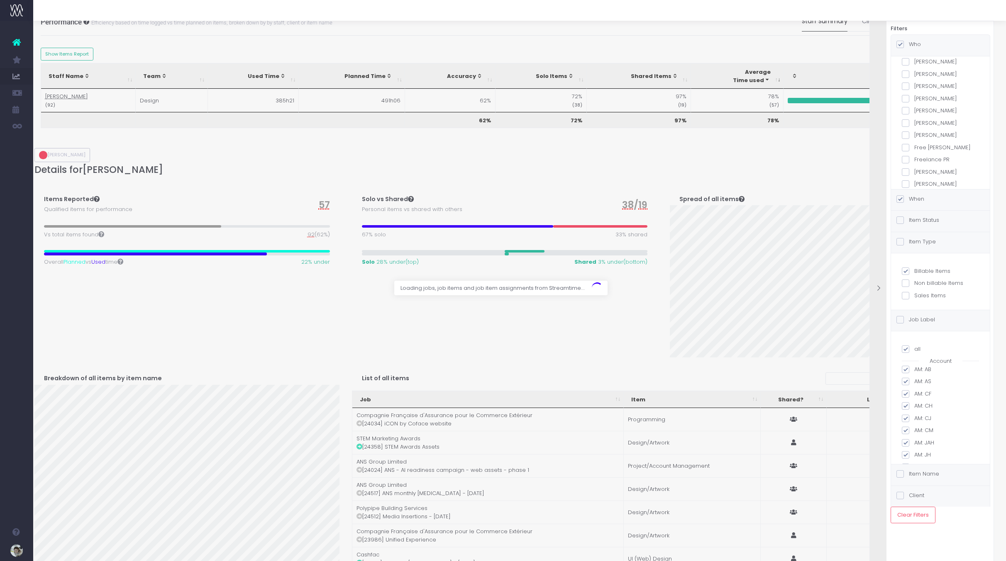
drag, startPoint x: 908, startPoint y: 118, endPoint x: 928, endPoint y: 137, distance: 27.6
click at [908, 115] on span at bounding box center [905, 110] width 7 height 7
click at [914, 112] on input "David Smythe" at bounding box center [916, 109] width 5 height 5
checkbox input "true"
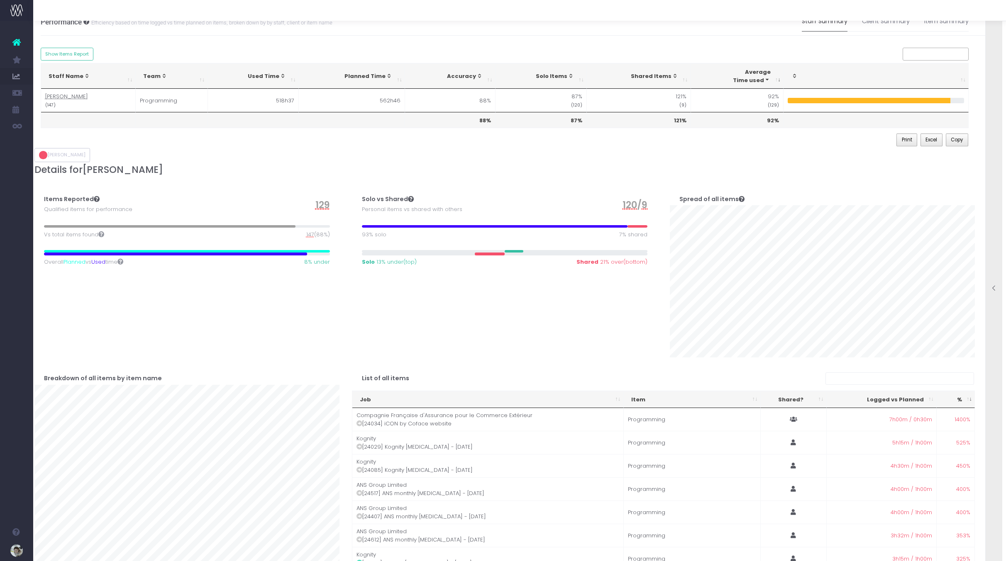
click at [992, 288] on icon at bounding box center [994, 288] width 7 height 7
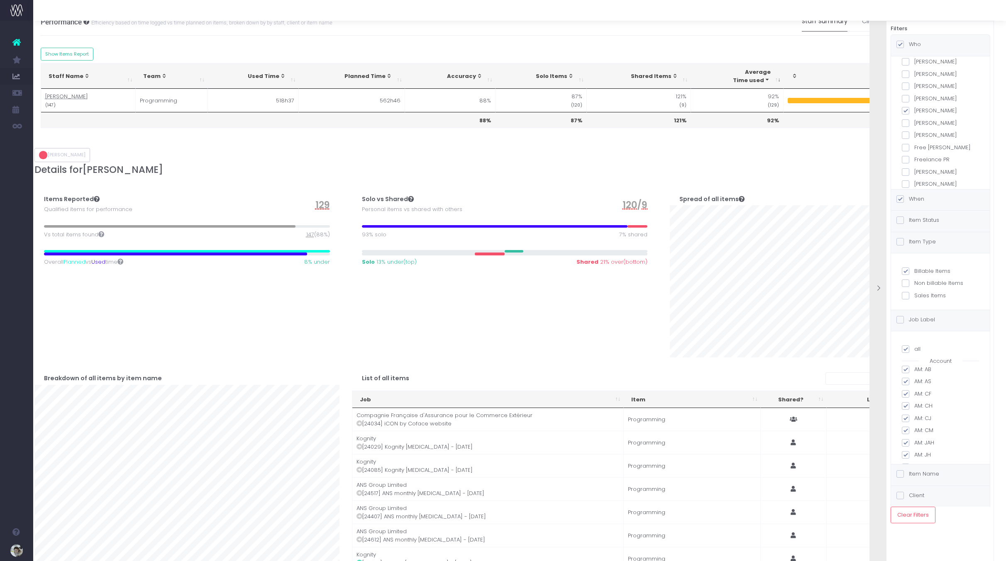
drag, startPoint x: 906, startPoint y: 118, endPoint x: 927, endPoint y: 131, distance: 24.8
click at [906, 115] on span at bounding box center [905, 110] width 7 height 7
click at [914, 112] on input "David Smythe" at bounding box center [916, 109] width 5 height 5
checkbox input "false"
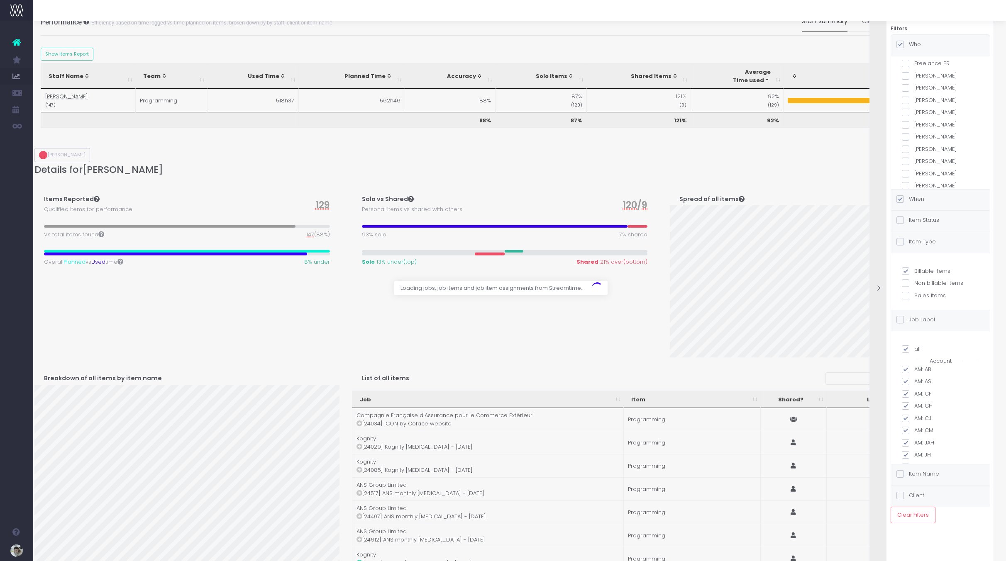
scroll to position [267, 0]
click at [906, 103] on span at bounding box center [905, 99] width 7 height 7
click at [914, 101] on input "Joe Madden" at bounding box center [916, 97] width 5 height 5
checkbox input "true"
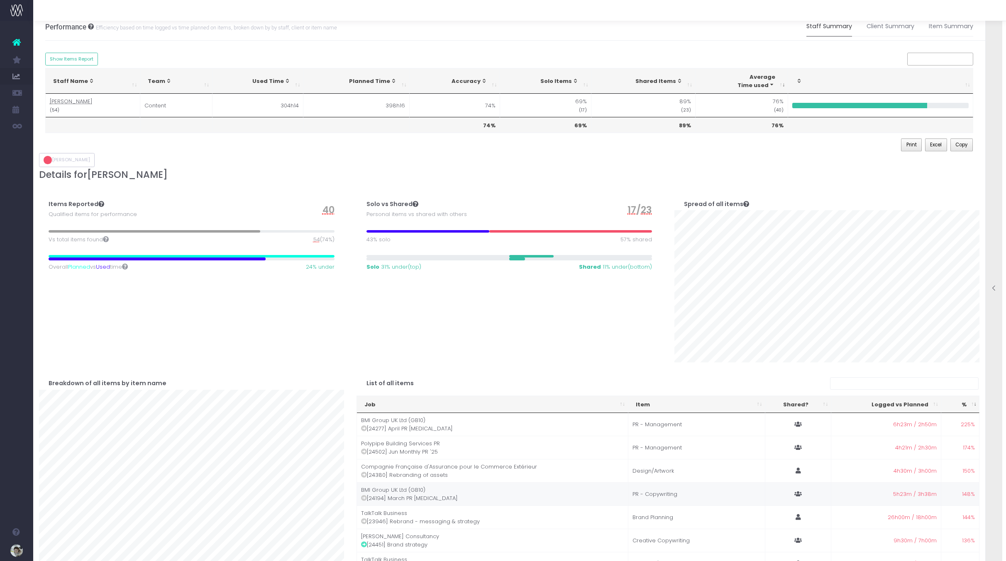
scroll to position [0, 0]
